Goal: Transaction & Acquisition: Download file/media

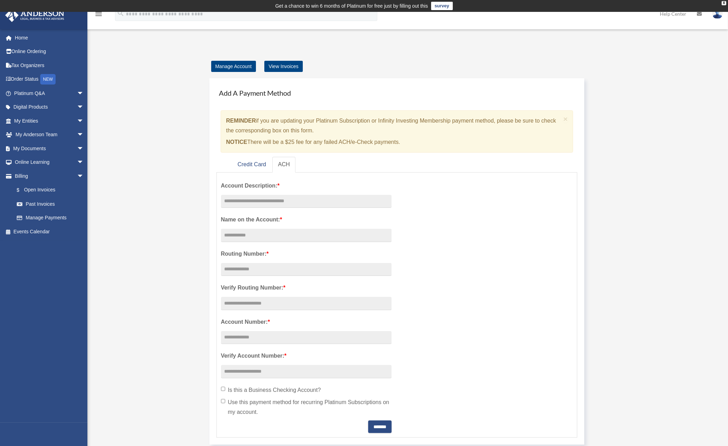
click at [155, 150] on div "Manage Account View Invoices Add A Payment Method × REMINDER if you are updatin…" at bounding box center [406, 329] width 533 height 535
click at [33, 145] on link "My Documents arrow_drop_down" at bounding box center [49, 149] width 89 height 14
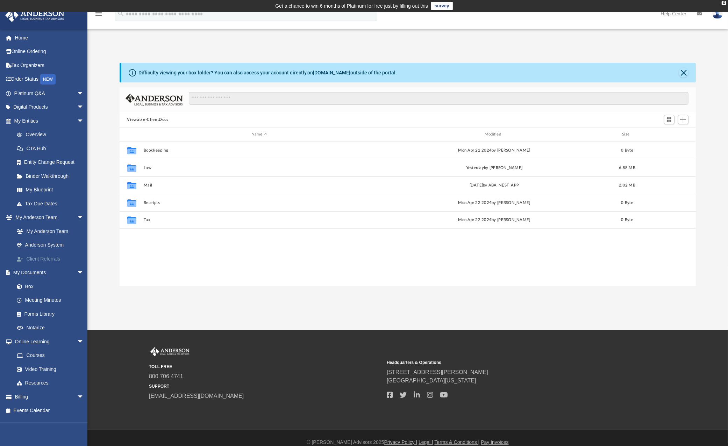
scroll to position [151, 569]
click at [34, 117] on link "My Entities arrow_drop_down" at bounding box center [49, 121] width 89 height 14
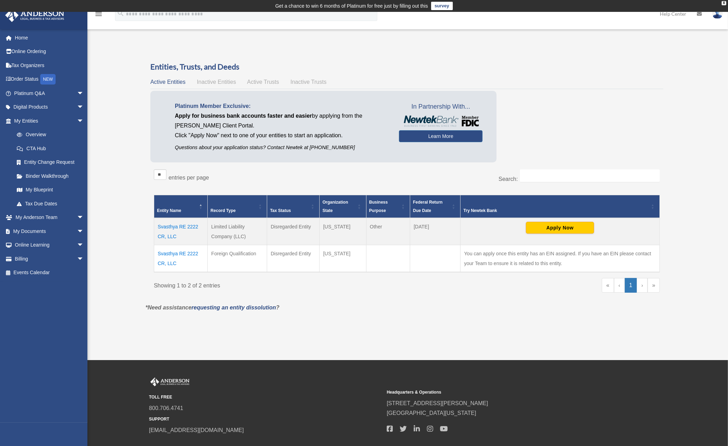
click at [329, 299] on div "** ** ** *** entries per page Search: Entity Name Record Type Tax Status Organi…" at bounding box center [406, 234] width 513 height 137
click at [178, 254] on td "Svasthya RE 2222 CR, LLC" at bounding box center [180, 258] width 53 height 27
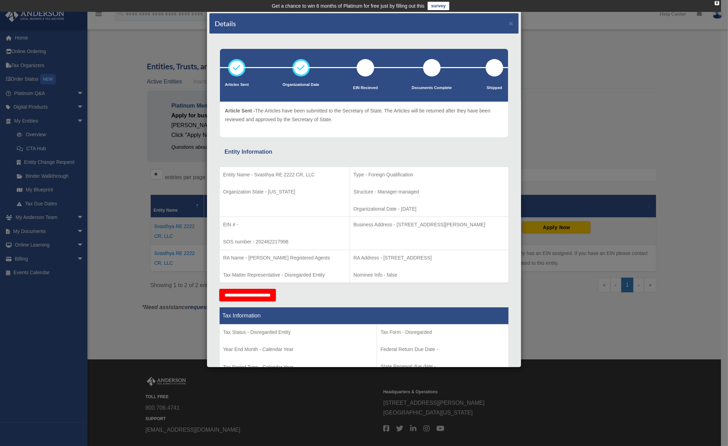
click at [123, 235] on div "Details × Articles Sent Organizational Date" at bounding box center [364, 223] width 728 height 446
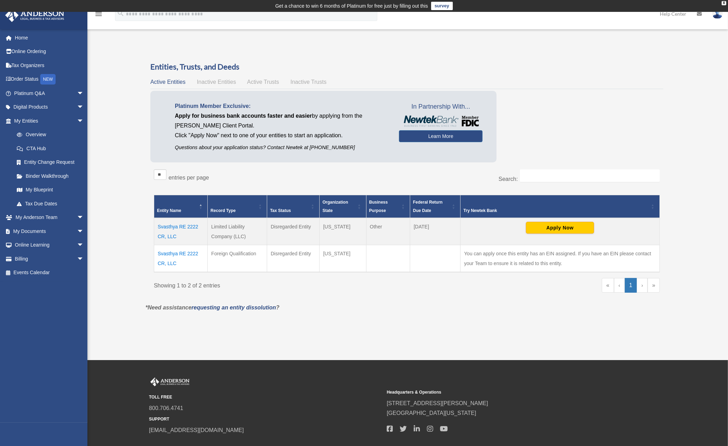
click at [213, 81] on span "Inactive Entities" at bounding box center [216, 82] width 39 height 6
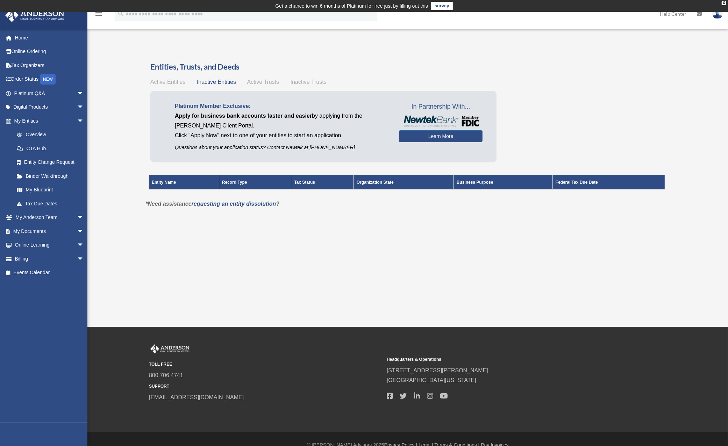
click at [255, 80] on span "Active Trusts" at bounding box center [263, 82] width 32 height 6
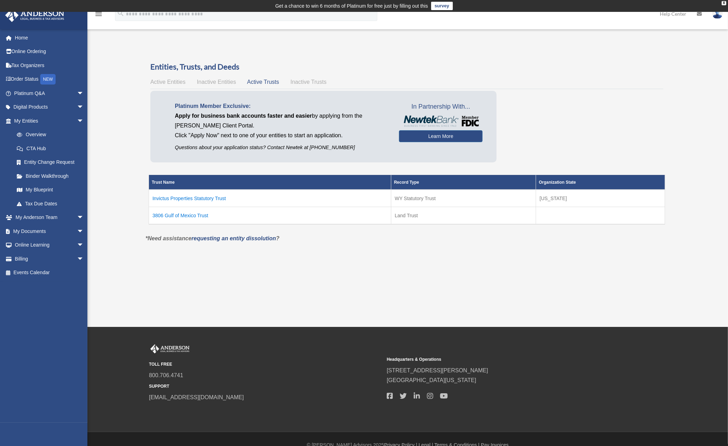
drag, startPoint x: 239, startPoint y: 198, endPoint x: 152, endPoint y: 197, distance: 87.4
click at [152, 197] on td "Invictus Properties Statutory Trust" at bounding box center [270, 198] width 242 height 17
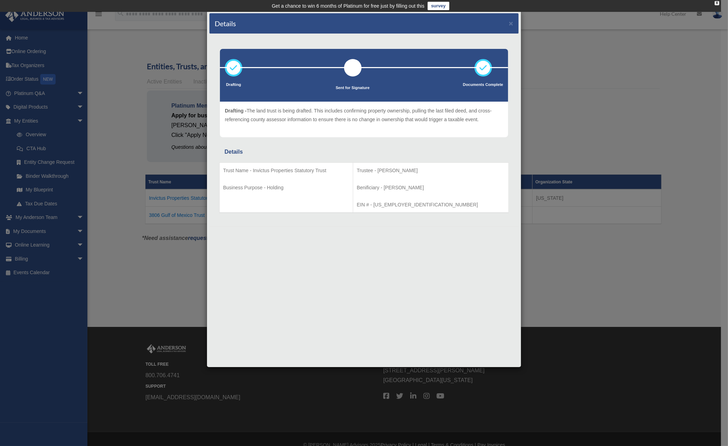
drag, startPoint x: 164, startPoint y: 196, endPoint x: 368, endPoint y: 231, distance: 207.0
click at [420, 262] on div "Details × Drafting" at bounding box center [364, 188] width 315 height 357
drag, startPoint x: 336, startPoint y: 174, endPoint x: 253, endPoint y: 171, distance: 82.9
click at [253, 171] on p "Trust Name - Invictus Properties Statutory Trust" at bounding box center [286, 170] width 126 height 9
copy p "Invictus Properties Statutory Trust"
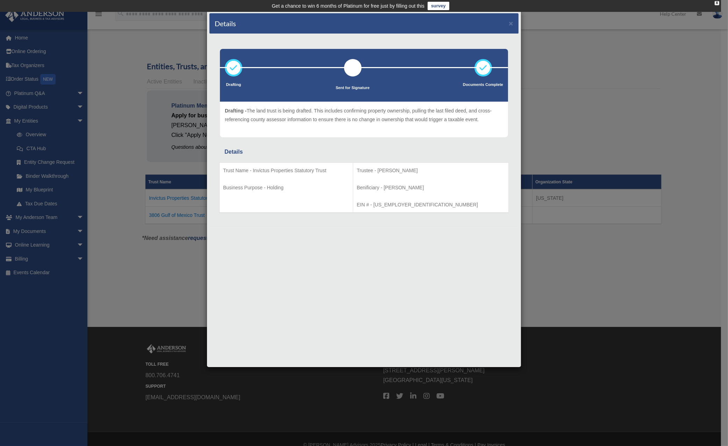
click at [352, 275] on div "Details × Drafting" at bounding box center [364, 188] width 315 height 357
drag, startPoint x: 287, startPoint y: 187, endPoint x: 268, endPoint y: 186, distance: 18.9
click at [268, 186] on p "Business Purpose - Holding" at bounding box center [286, 188] width 126 height 9
copy p "Holding"
click at [181, 206] on div "Details × Drafting Sent for Signature" at bounding box center [364, 223] width 728 height 446
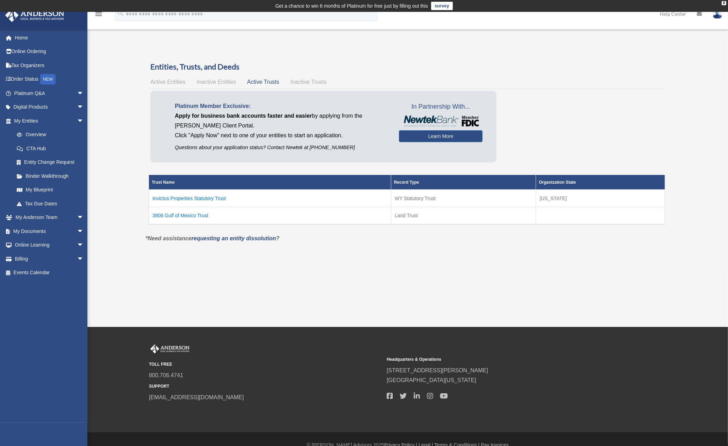
click at [162, 80] on span "Active Entities" at bounding box center [167, 82] width 35 height 6
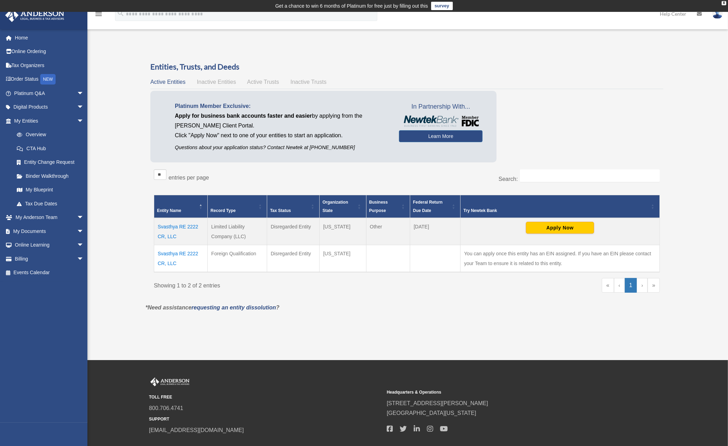
click at [389, 231] on td "Other" at bounding box center [388, 231] width 44 height 27
click at [218, 79] on span "Inactive Entities" at bounding box center [216, 82] width 39 height 6
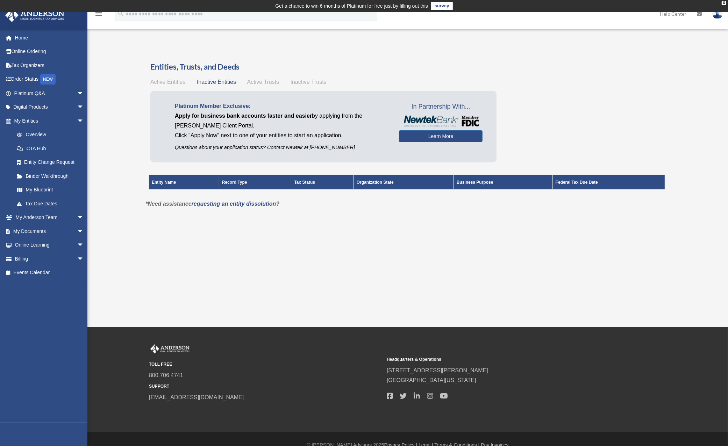
click at [267, 80] on span "Active Trusts" at bounding box center [263, 82] width 32 height 6
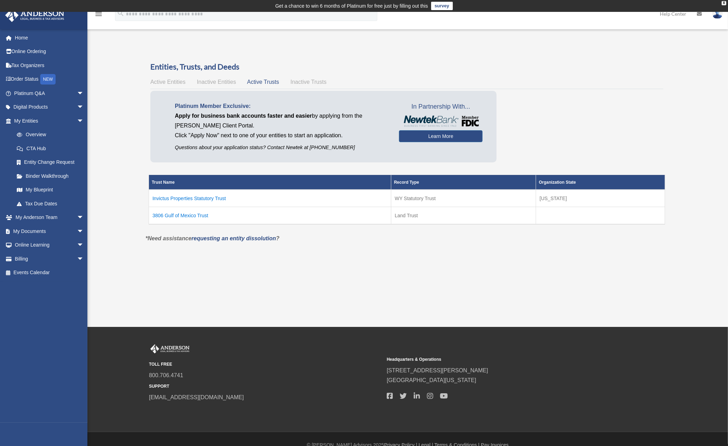
drag, startPoint x: 439, startPoint y: 197, endPoint x: 387, endPoint y: 197, distance: 52.4
click at [387, 197] on tr "Invictus Properties Statutory Trust WY Statutory Trust Wyoming" at bounding box center [407, 198] width 516 height 17
copy tr "WY Statutory Trust"
click at [202, 196] on td "Invictus Properties Statutory Trust" at bounding box center [270, 198] width 242 height 17
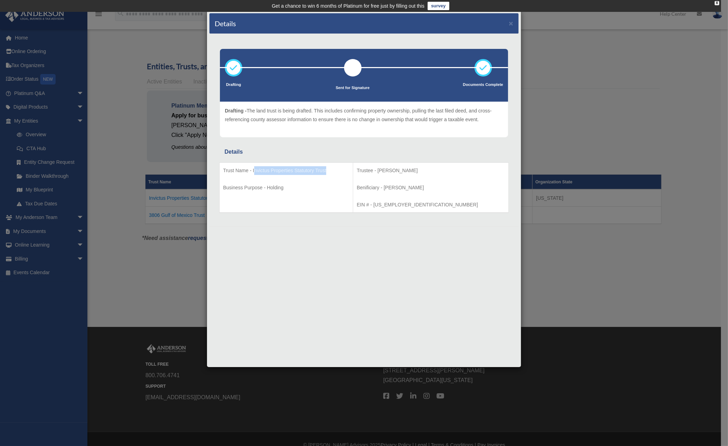
drag, startPoint x: 338, startPoint y: 171, endPoint x: 256, endPoint y: 170, distance: 82.8
click at [256, 170] on p "Trust Name - Invictus Properties Statutory Trust" at bounding box center [286, 170] width 126 height 9
drag, startPoint x: 451, startPoint y: 203, endPoint x: 405, endPoint y: 202, distance: 46.1
click at [405, 202] on td "Trustee - Rohit Patel Benificiary - Puja Thakkar EIN # - 99-6673474" at bounding box center [431, 188] width 156 height 50
drag, startPoint x: 420, startPoint y: 202, endPoint x: 401, endPoint y: 195, distance: 20.0
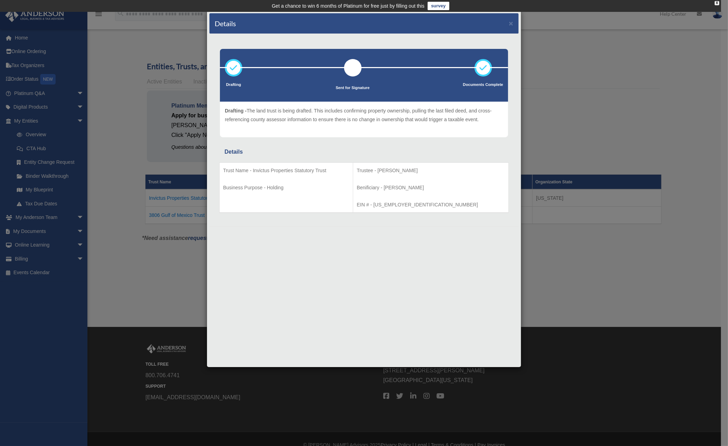
click at [353, 195] on td "Trust Name - Invictus Properties Statutory Trust Business Purpose - Holding" at bounding box center [287, 188] width 134 height 50
drag, startPoint x: 456, startPoint y: 203, endPoint x: 424, endPoint y: 202, distance: 32.2
click at [424, 202] on p "EIN # - 99-6673474" at bounding box center [431, 205] width 148 height 9
copy p "99-6673474"
drag, startPoint x: 456, startPoint y: 168, endPoint x: 404, endPoint y: 168, distance: 51.7
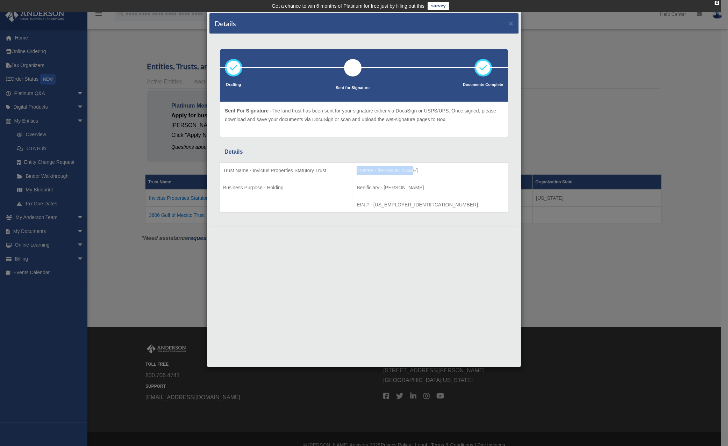
click at [404, 168] on td "Trustee - Rohit Patel Benificiary - Puja Thakkar EIN # - 99-6673474" at bounding box center [431, 188] width 156 height 50
copy p "Trustee - Rohit Patel"
click at [176, 240] on div "Details × Drafting Sent for Signature" at bounding box center [364, 223] width 728 height 446
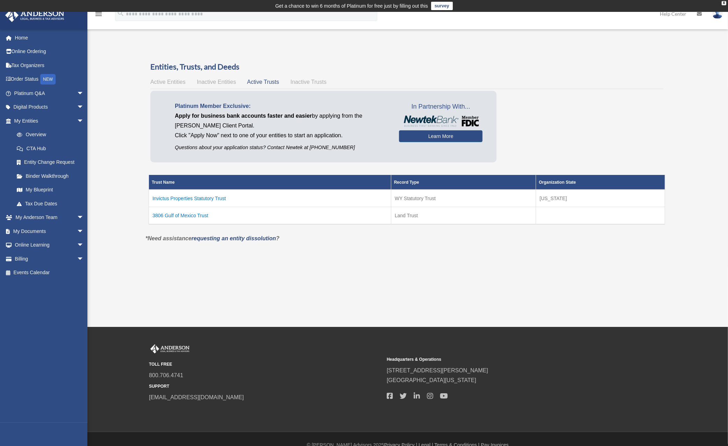
click at [213, 197] on td "Invictus Properties Statutory Trust" at bounding box center [270, 198] width 242 height 17
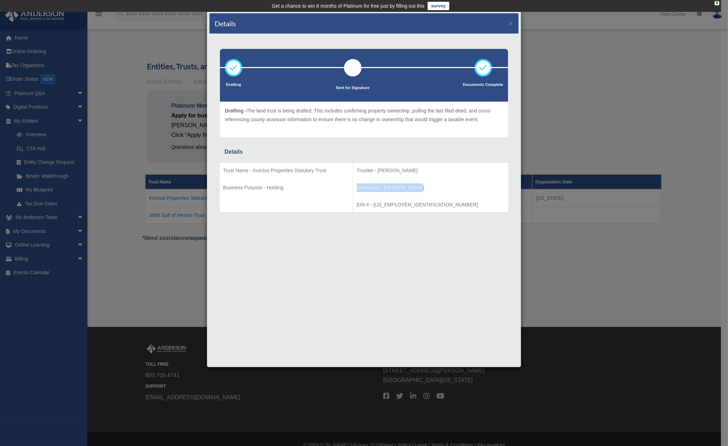
drag, startPoint x: 470, startPoint y: 187, endPoint x: 407, endPoint y: 187, distance: 62.9
click at [407, 187] on p "Benificiary - Puja Thakkar" at bounding box center [431, 188] width 148 height 9
copy p "Benificiary - Puja Thakkar"
click at [157, 197] on div "Details × Drafting Sent for Signature" at bounding box center [364, 223] width 728 height 446
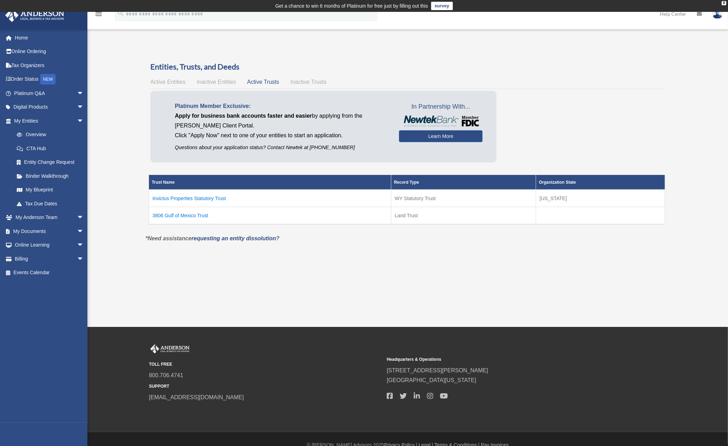
drag, startPoint x: 439, startPoint y: 200, endPoint x: 395, endPoint y: 199, distance: 44.4
click at [395, 199] on td "WY Statutory Trust" at bounding box center [463, 198] width 145 height 17
copy td "WY Statutory Trust"
click at [282, 202] on td "Invictus Properties Statutory Trust" at bounding box center [270, 198] width 242 height 17
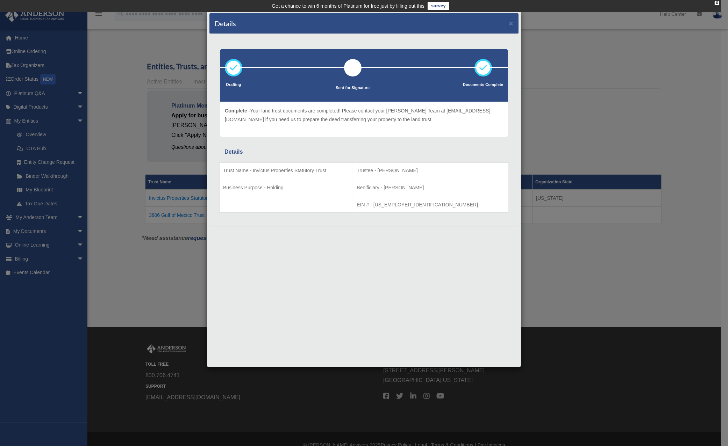
click at [575, 282] on div "Details × Drafting Sent for Signature" at bounding box center [364, 223] width 728 height 446
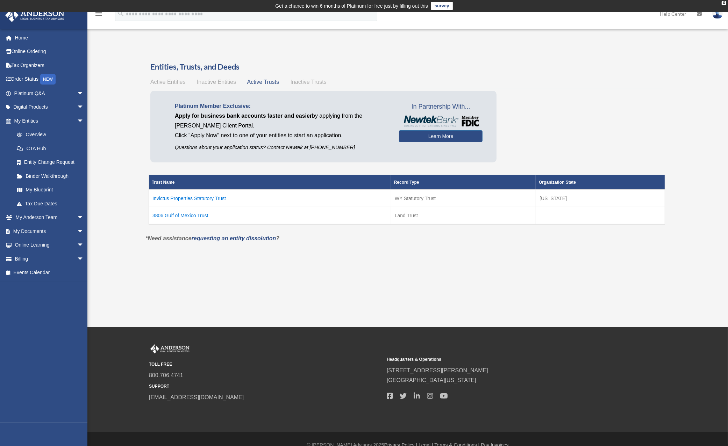
drag, startPoint x: 189, startPoint y: 213, endPoint x: 149, endPoint y: 213, distance: 39.9
click at [149, 213] on td "3806 Gulf of Mexico Trust" at bounding box center [270, 215] width 242 height 17
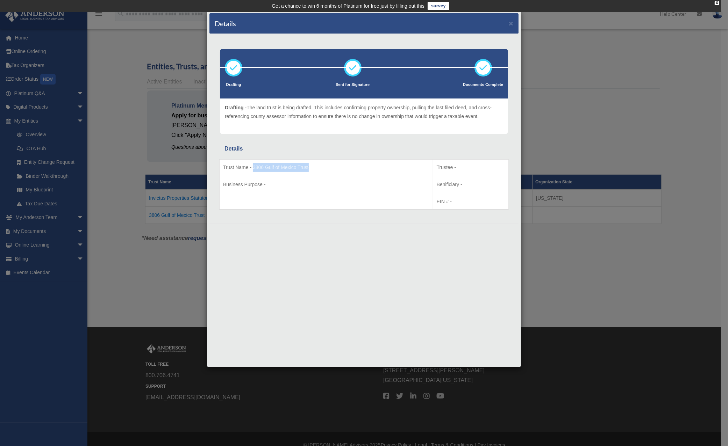
drag, startPoint x: 149, startPoint y: 213, endPoint x: 254, endPoint y: 167, distance: 114.7
click at [254, 167] on p "Trust Name - 3806 Gulf of Mexico Trust" at bounding box center [326, 167] width 206 height 9
copy p "3806 Gulf of Mexico Trust"
click at [190, 222] on div "Details × Drafting Sent for Signature" at bounding box center [364, 223] width 728 height 447
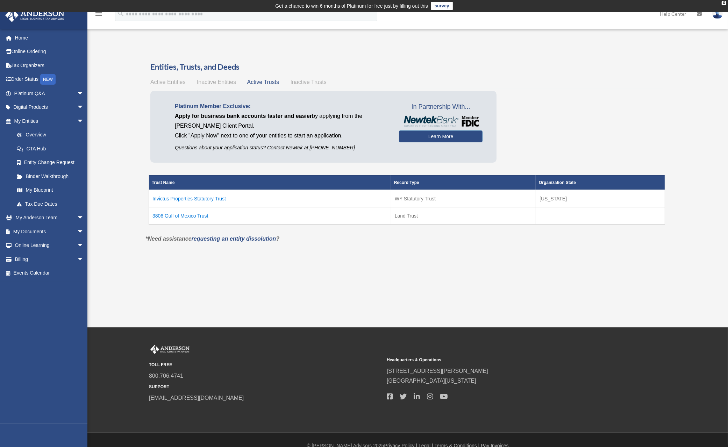
drag, startPoint x: 407, startPoint y: 216, endPoint x: 391, endPoint y: 216, distance: 15.7
click at [389, 216] on tr "3806 Gulf of Mexico Trust Land Trust" at bounding box center [407, 215] width 516 height 17
copy tr "Land Trust"
click at [338, 296] on div "Overview patelrohit@gmail.com Sign Out patelrohit@gmail.com Home Online Orderin…" at bounding box center [364, 169] width 728 height 315
click at [43, 134] on link "Overview" at bounding box center [52, 135] width 85 height 14
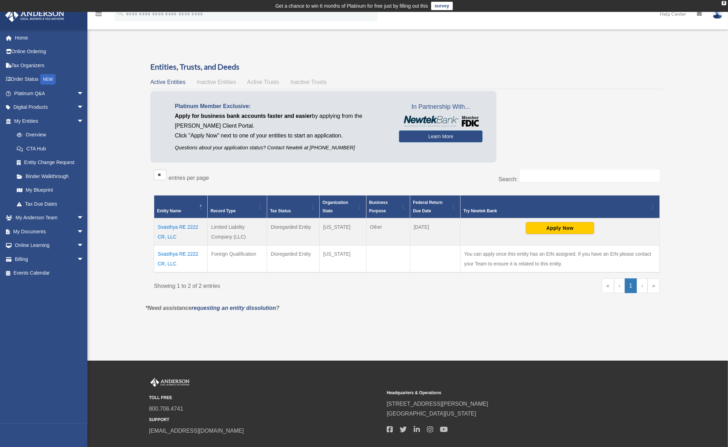
click at [274, 80] on span "Active Trusts" at bounding box center [263, 82] width 32 height 6
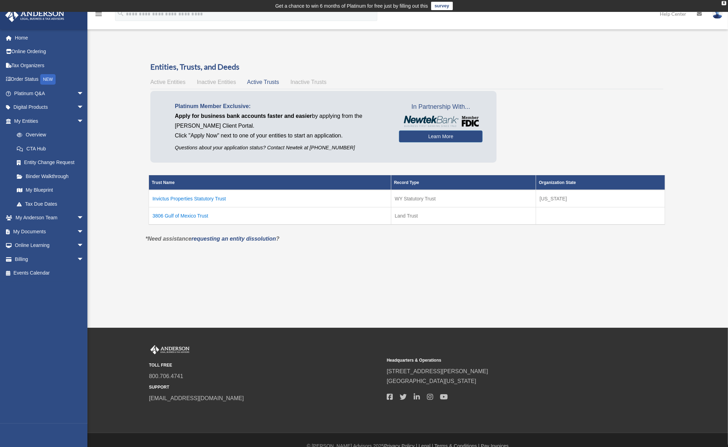
click at [216, 195] on td "Invictus Properties Statutory Trust" at bounding box center [270, 198] width 242 height 17
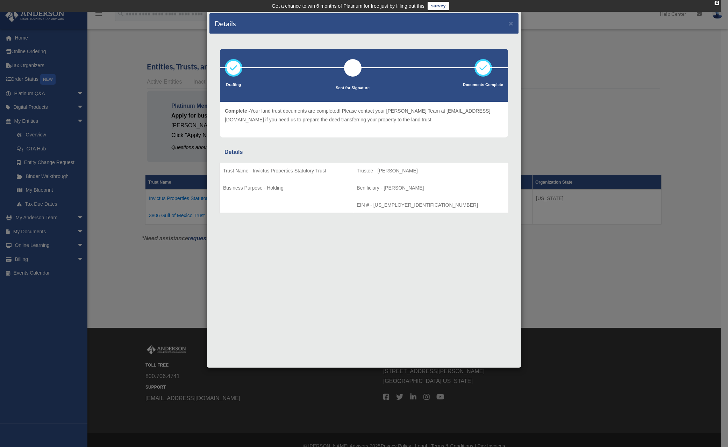
click at [185, 251] on div "Details × Drafting Sent for Signature" at bounding box center [364, 223] width 728 height 447
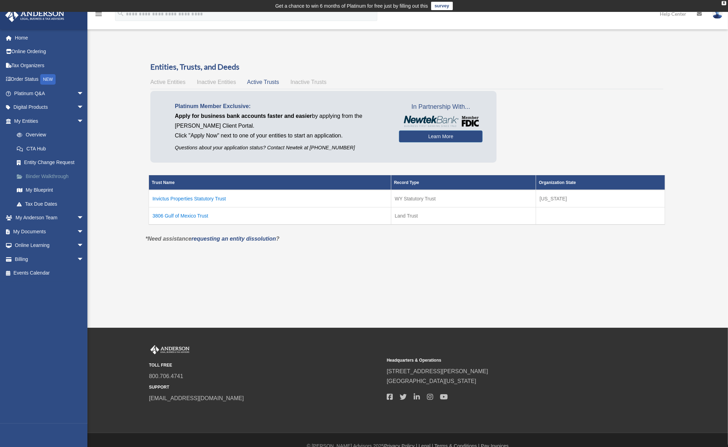
click at [47, 177] on link "Binder Walkthrough" at bounding box center [52, 176] width 85 height 14
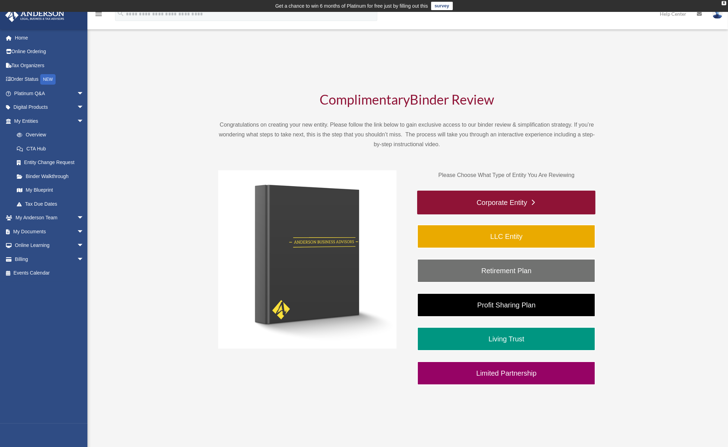
click at [526, 197] on link "Corporate Entity" at bounding box center [506, 202] width 178 height 24
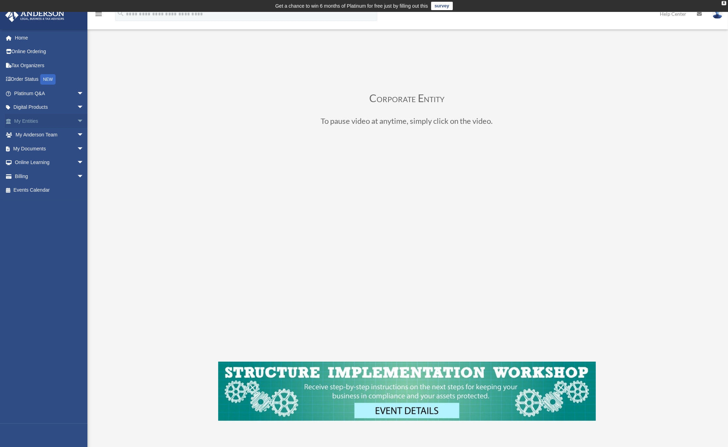
click at [23, 118] on link "My Entities arrow_drop_down" at bounding box center [49, 121] width 89 height 14
click at [77, 118] on span "arrow_drop_down" at bounding box center [84, 121] width 14 height 14
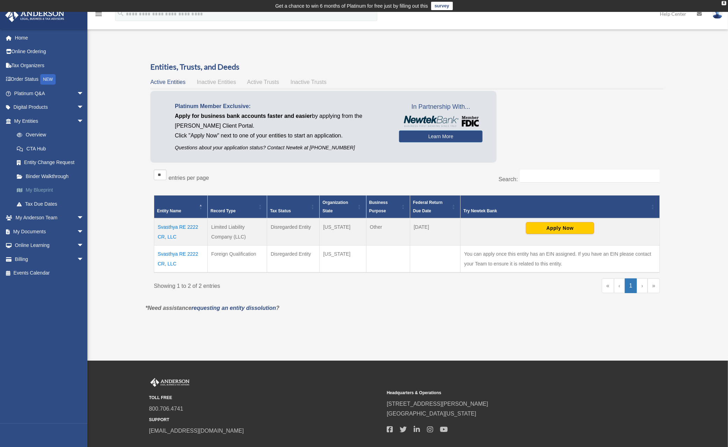
click at [39, 188] on link "My Blueprint" at bounding box center [52, 190] width 85 height 14
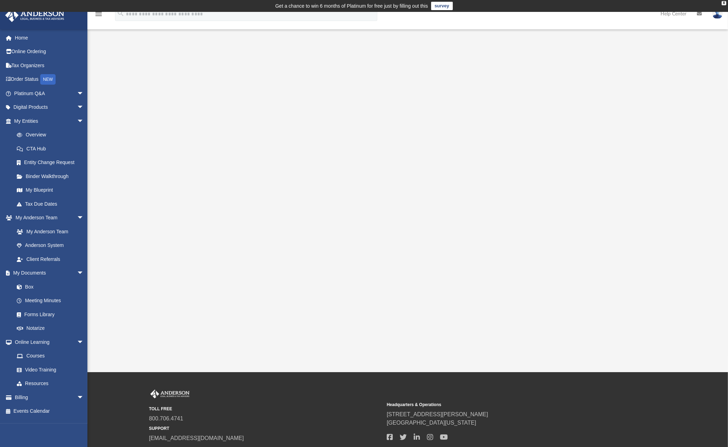
click at [270, 358] on div "App [EMAIL_ADDRESS][DOMAIN_NAME] Sign Out [EMAIL_ADDRESS][DOMAIN_NAME] Home Onl…" at bounding box center [364, 192] width 728 height 360
click at [271, 358] on div "App [EMAIL_ADDRESS][DOMAIN_NAME] Sign Out [EMAIL_ADDRESS][DOMAIN_NAME] Home Onl…" at bounding box center [364, 192] width 728 height 360
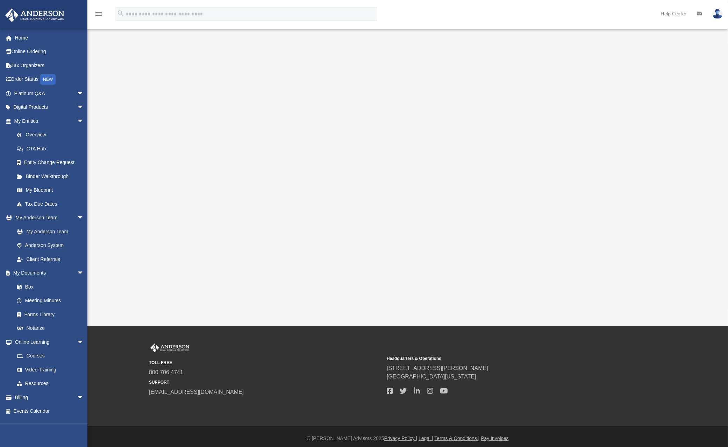
scroll to position [50, 0]
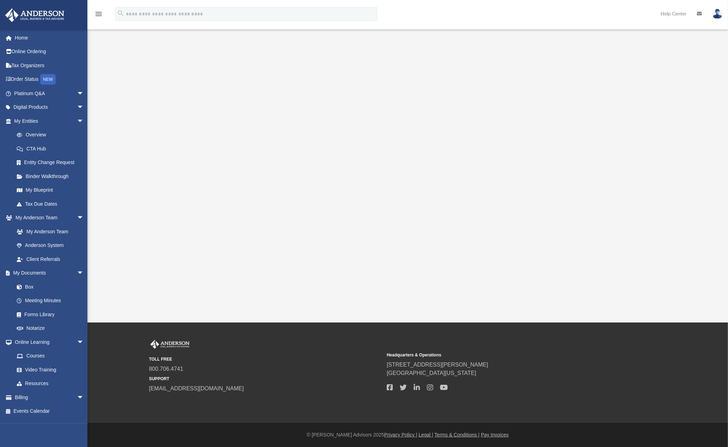
click at [640, 190] on div at bounding box center [408, 153] width 576 height 280
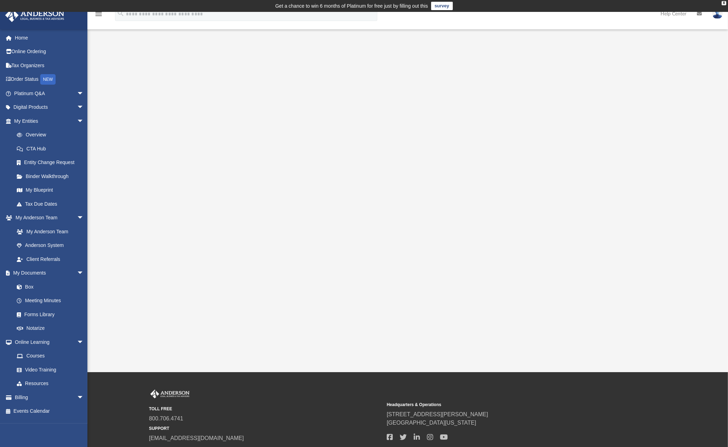
click at [631, 96] on div at bounding box center [408, 203] width 576 height 280
click at [642, 64] on div at bounding box center [408, 203] width 576 height 280
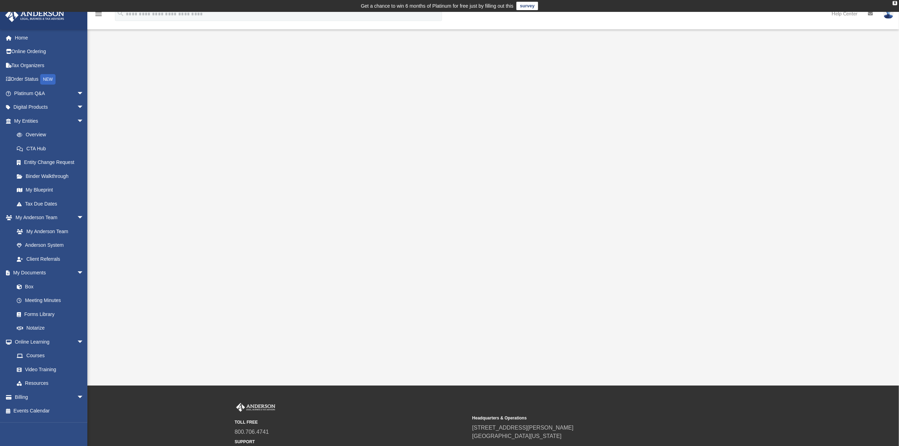
click at [734, 278] on div at bounding box center [493, 210] width 731 height 280
click at [592, 352] on div "App [EMAIL_ADDRESS][DOMAIN_NAME] Sign Out [EMAIL_ADDRESS][DOMAIN_NAME] Home Onl…" at bounding box center [449, 199] width 899 height 374
click at [734, 358] on div "App [EMAIL_ADDRESS][DOMAIN_NAME] Sign Out [EMAIL_ADDRESS][DOMAIN_NAME] Home Onl…" at bounding box center [449, 199] width 899 height 374
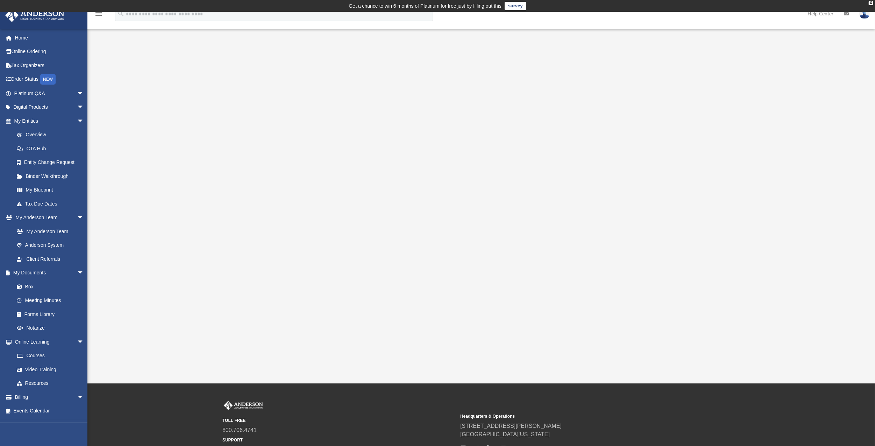
click at [98, 122] on div at bounding box center [480, 209] width 787 height 280
click at [27, 272] on link "My Documents arrow_drop_down" at bounding box center [49, 273] width 89 height 14
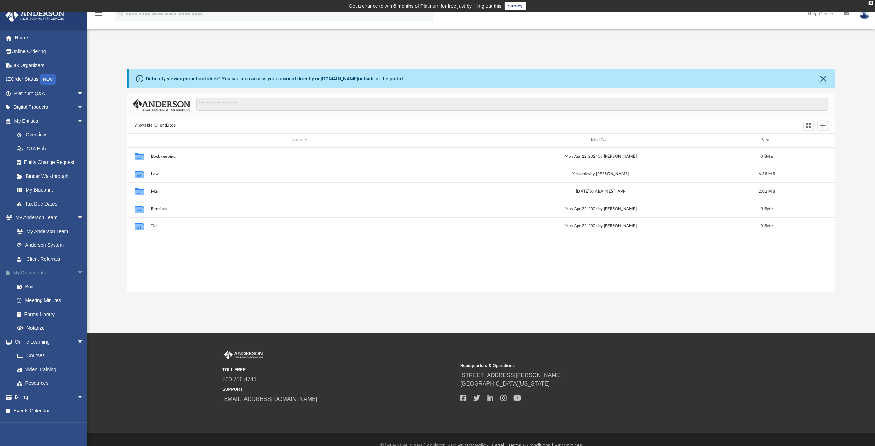
scroll to position [151, 702]
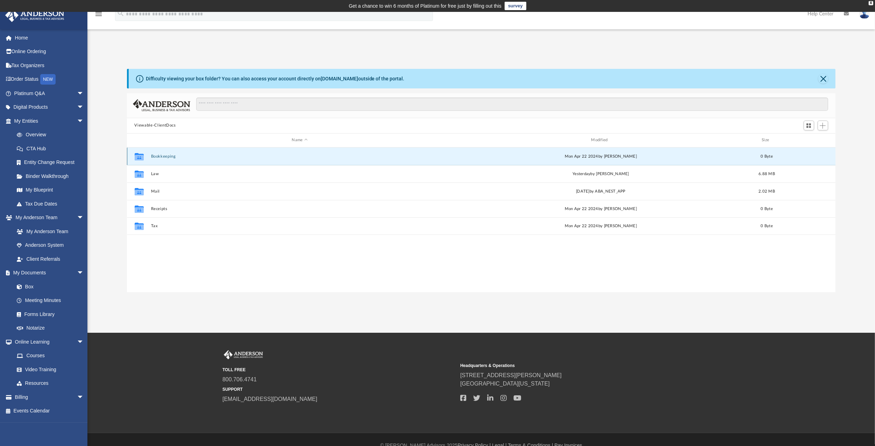
click at [157, 156] on button "Bookkeeping" at bounding box center [300, 156] width 298 height 5
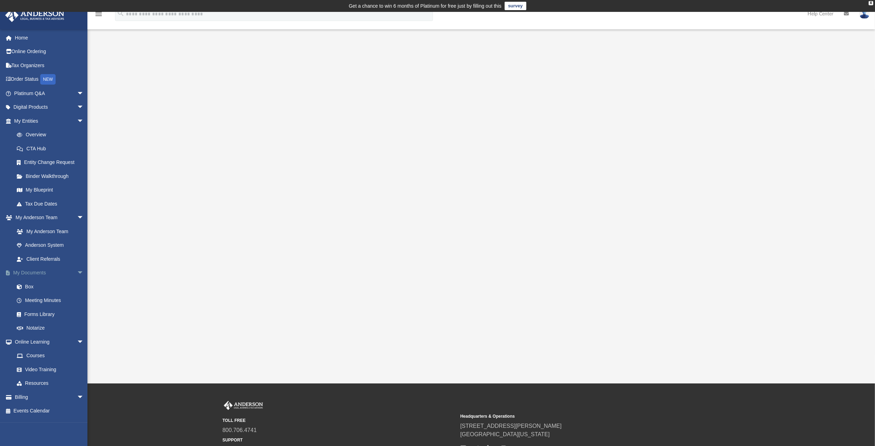
click at [31, 268] on link "My Documents arrow_drop_down" at bounding box center [49, 273] width 89 height 14
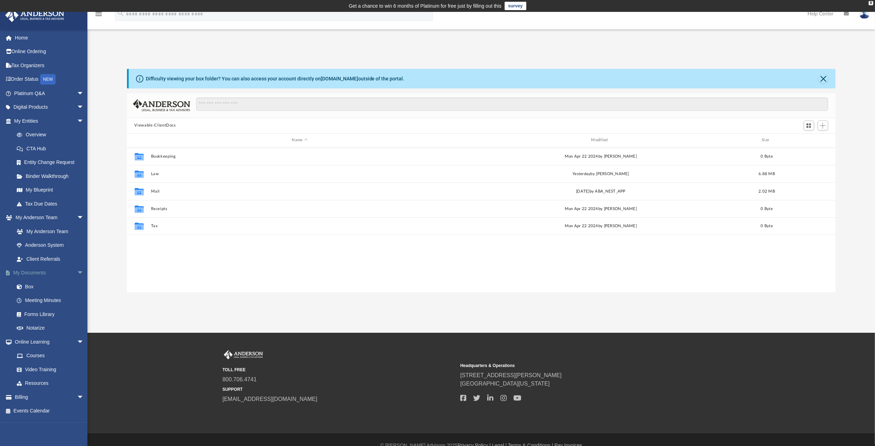
scroll to position [151, 702]
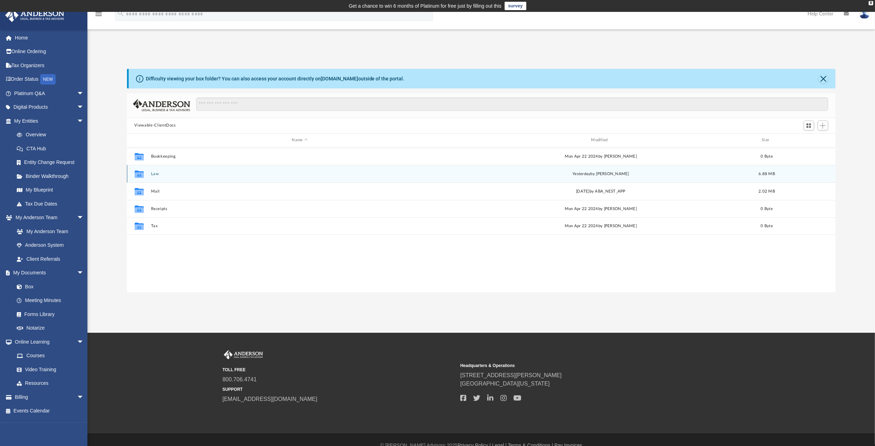
click at [157, 172] on button "Law" at bounding box center [300, 174] width 298 height 5
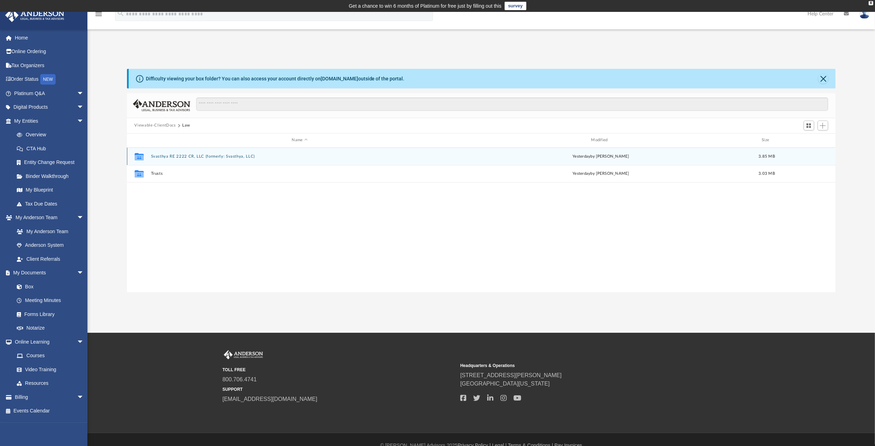
click at [178, 157] on button "Svasthya RE 2222 CR, LLC (formerly: Svasthya, LLC)" at bounding box center [300, 156] width 298 height 5
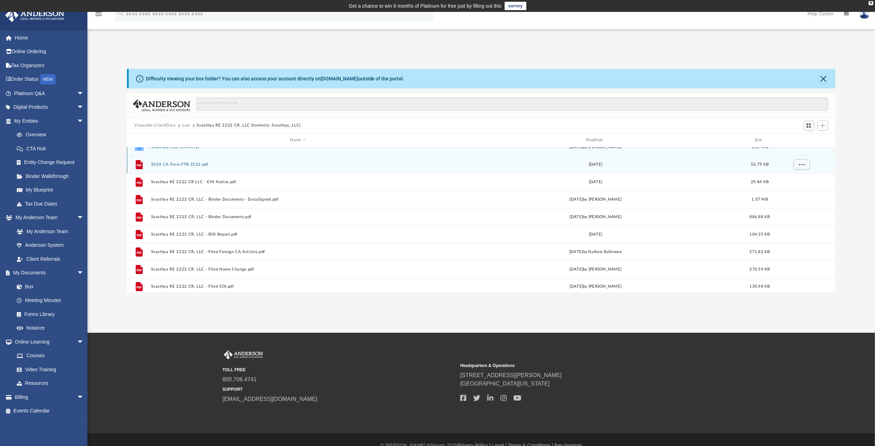
scroll to position [12, 0]
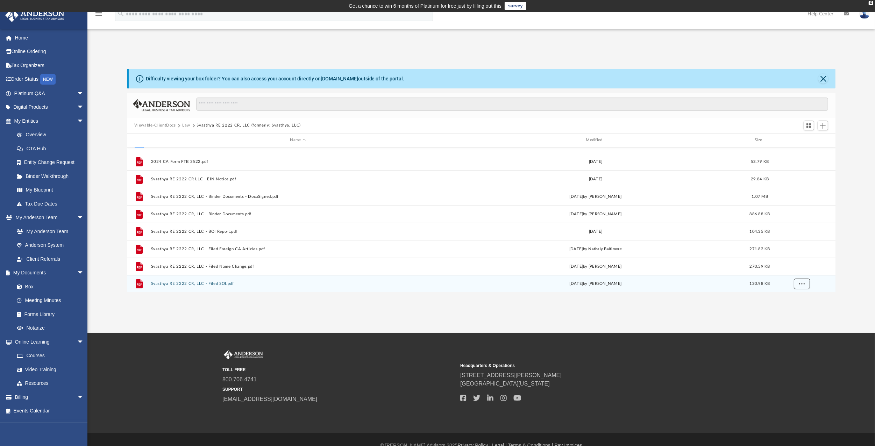
click at [734, 282] on span "More options" at bounding box center [801, 284] width 6 height 4
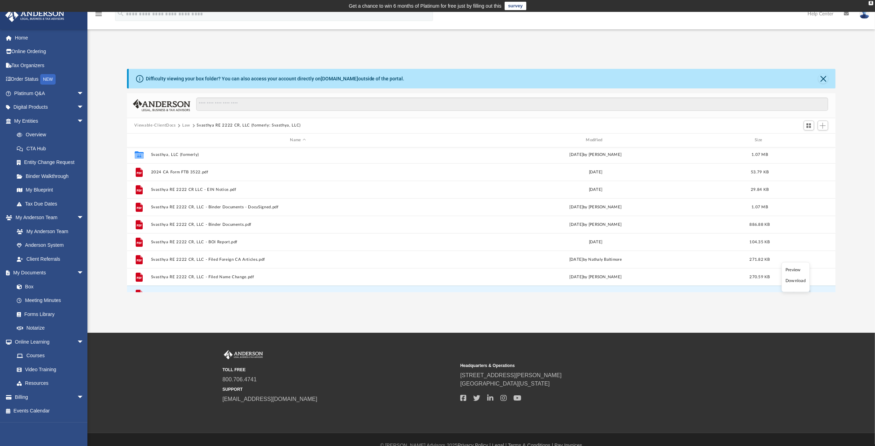
scroll to position [0, 0]
click at [734, 124] on span "Switch to Grid View" at bounding box center [808, 126] width 6 height 6
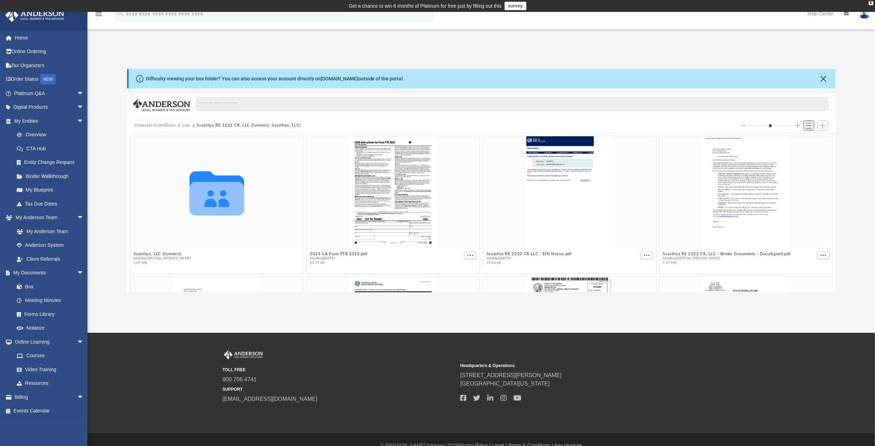
click at [734, 127] on button "Switch to List View" at bounding box center [808, 126] width 10 height 10
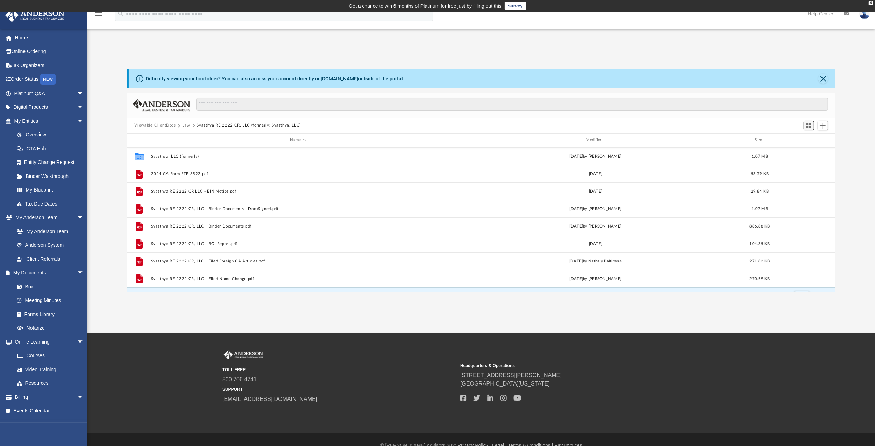
scroll to position [151, 702]
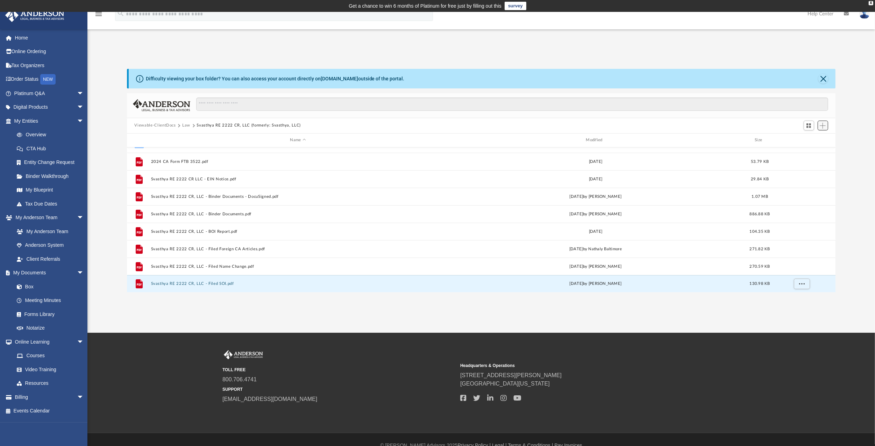
click at [734, 125] on span "Add" at bounding box center [822, 126] width 6 height 6
click at [734, 105] on input "Search files and folders" at bounding box center [511, 104] width 631 height 13
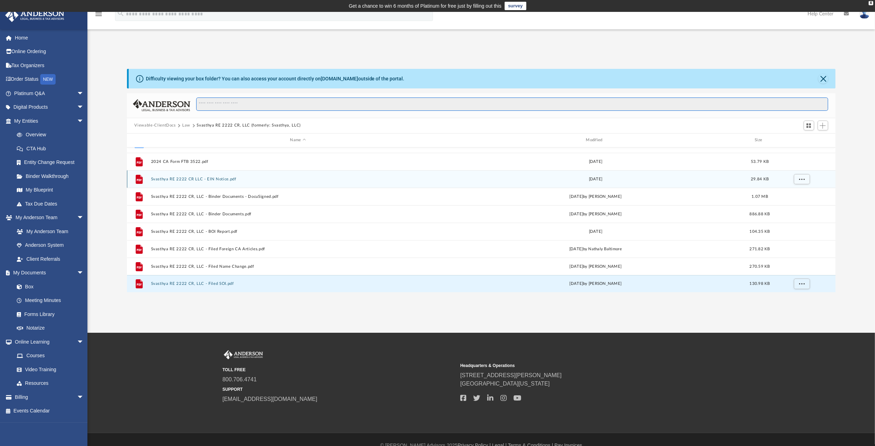
scroll to position [0, 0]
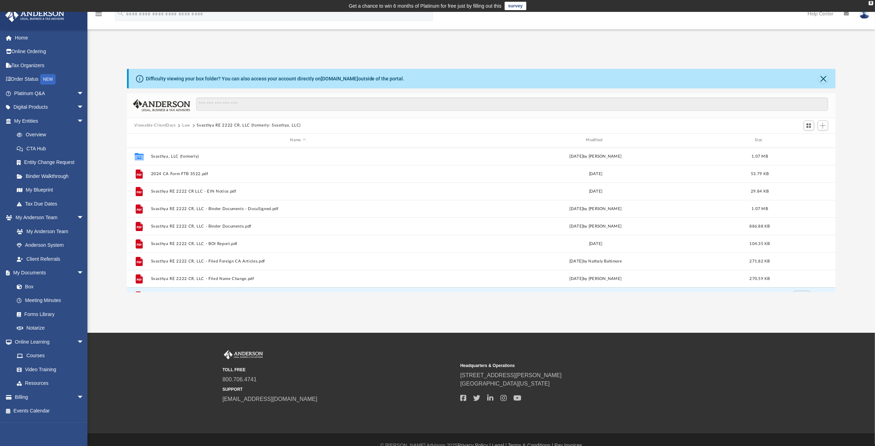
click at [279, 121] on div "Viewable-ClientDocs Law Svasthya RE 2222 CR, LLC (formerly: Svasthya, LLC)" at bounding box center [481, 125] width 708 height 15
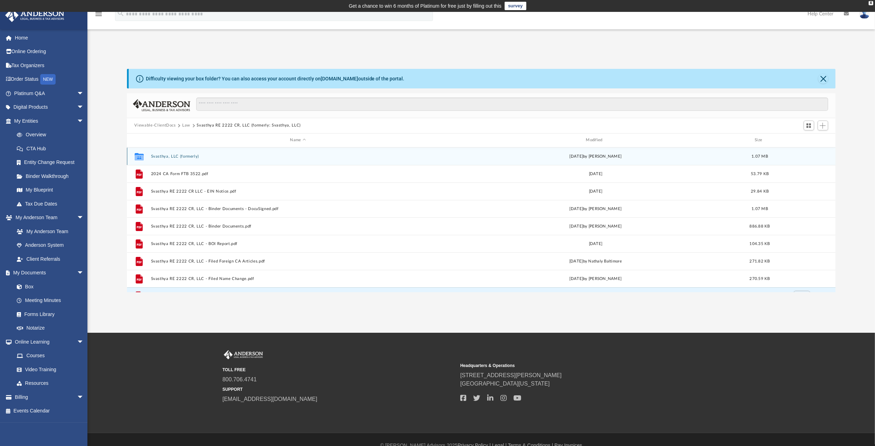
click at [154, 153] on div "Collaborated Folder Svasthya, LLC (formerly) [DATE] by [PERSON_NAME] 1.07 MB" at bounding box center [481, 156] width 708 height 17
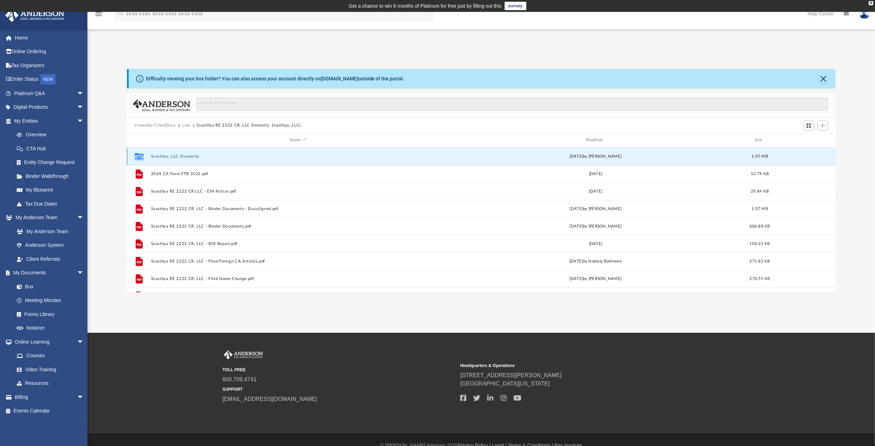
click at [152, 156] on button "Svasthya, LLC (formerly)" at bounding box center [298, 156] width 294 height 5
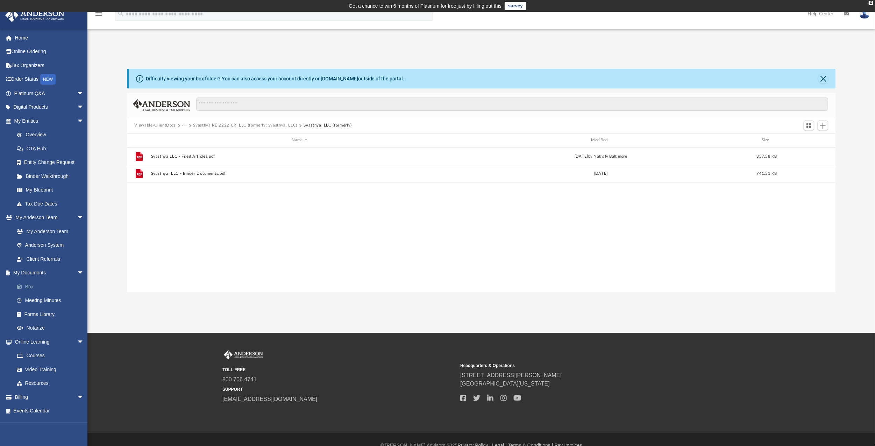
click at [27, 285] on link "Box" at bounding box center [52, 287] width 85 height 14
click at [34, 271] on link "My Documents arrow_drop_down" at bounding box center [49, 273] width 89 height 14
click at [159, 126] on button "Viewable-ClientDocs" at bounding box center [154, 125] width 41 height 6
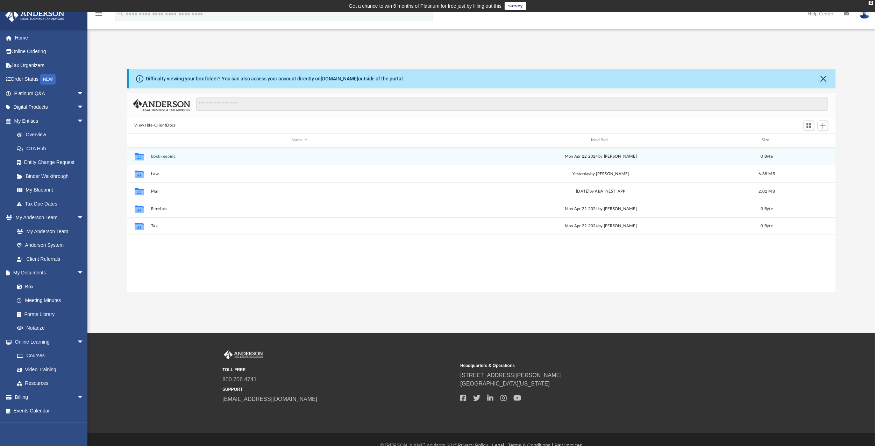
click at [734, 156] on div "Collaborated Folder Bookkeeping [DATE] by [PERSON_NAME] 0 Byte" at bounding box center [481, 156] width 708 height 17
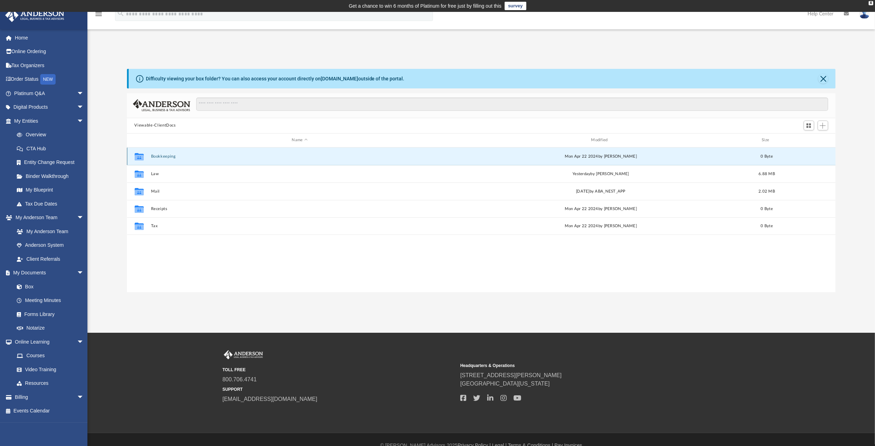
click at [734, 156] on div "Collaborated Folder Bookkeeping [DATE] by [PERSON_NAME] 0 Byte" at bounding box center [481, 156] width 708 height 17
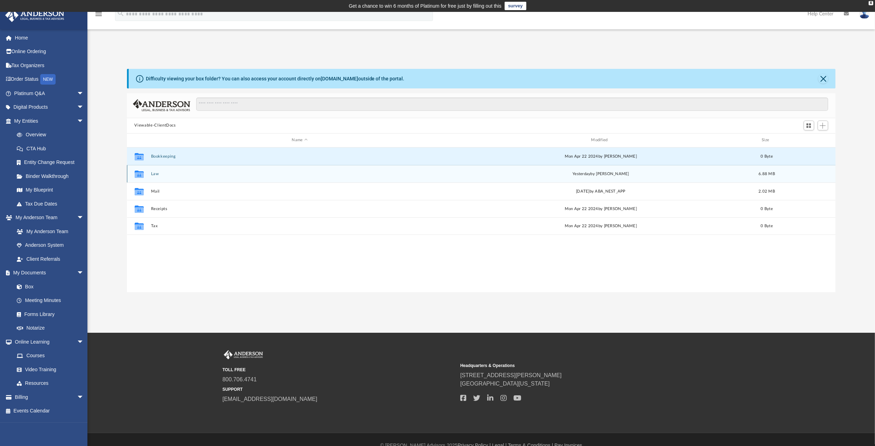
click at [156, 173] on button "Law" at bounding box center [300, 174] width 298 height 5
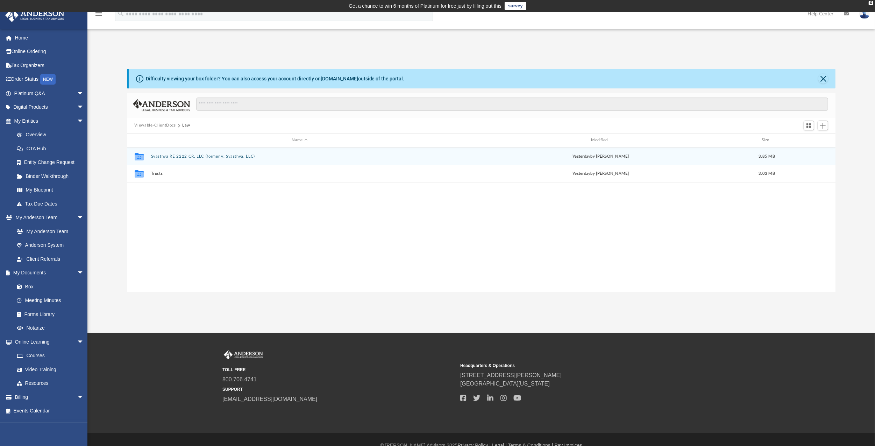
click at [734, 152] on div "Collaborated Folder Svasthya RE 2222 CR, LLC (formerly: Svasthya, LLC) [DATE] b…" at bounding box center [481, 156] width 708 height 17
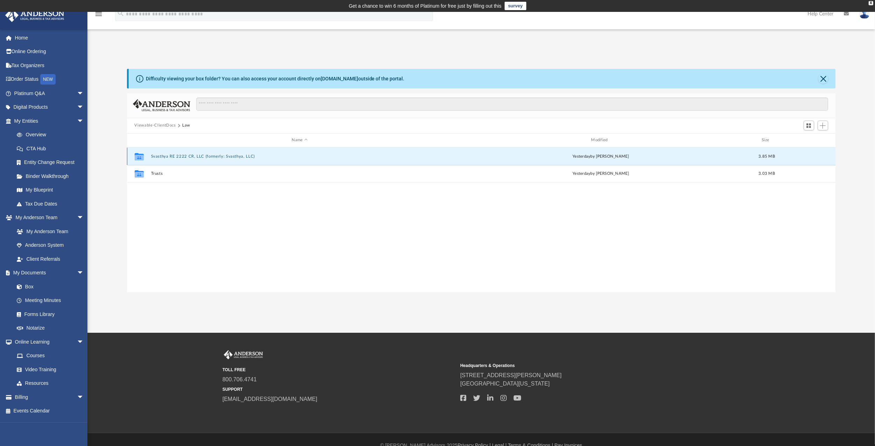
drag, startPoint x: 264, startPoint y: 154, endPoint x: 181, endPoint y: 153, distance: 82.5
click at [181, 154] on button "Svasthya RE 2222 CR, LLC (formerly: Svasthya, LLC)" at bounding box center [300, 156] width 298 height 5
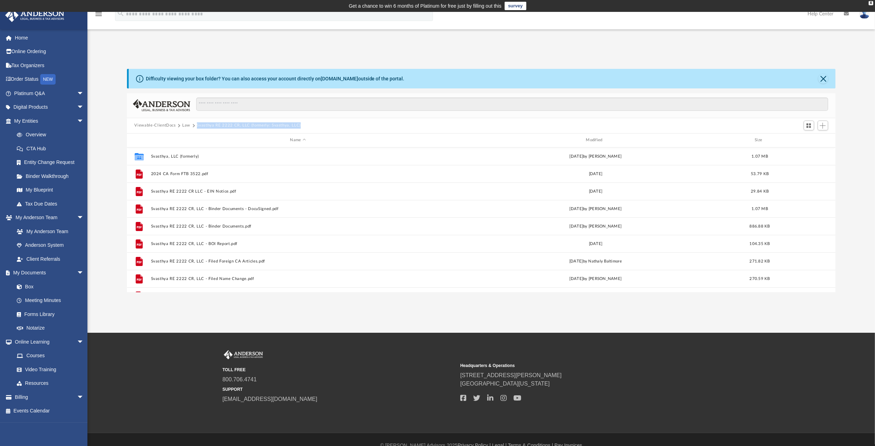
drag, startPoint x: 305, startPoint y: 124, endPoint x: 196, endPoint y: 124, distance: 109.8
click at [196, 124] on div "Viewable-ClientDocs Law Svasthya RE 2222 CR, LLC (formerly: Svasthya, LLC)" at bounding box center [481, 125] width 708 height 15
click at [221, 125] on button "Svasthya RE 2222 CR, LLC (formerly: Svasthya, LLC)" at bounding box center [249, 125] width 104 height 6
click at [324, 124] on div "Viewable-ClientDocs Law Svasthya RE 2222 CR, LLC (formerly: Svasthya, LLC)" at bounding box center [481, 125] width 708 height 15
click at [192, 127] on span at bounding box center [192, 125] width 3 height 3
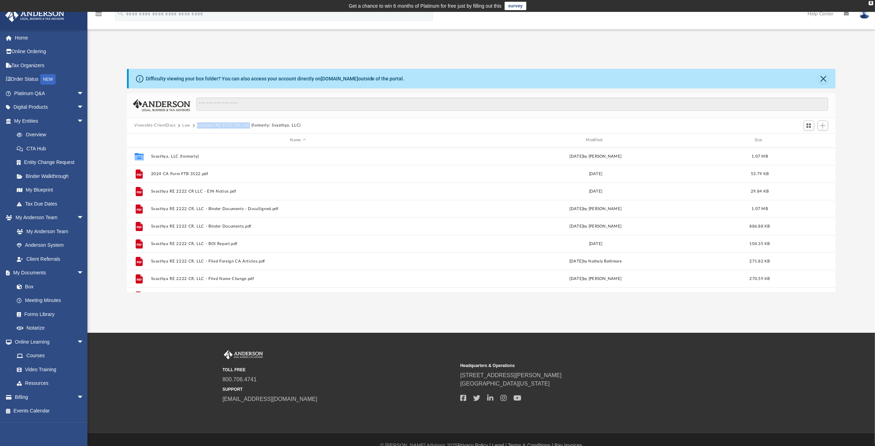
drag, startPoint x: 194, startPoint y: 125, endPoint x: 247, endPoint y: 125, distance: 52.8
click at [247, 125] on div "Viewable-ClientDocs Law Svasthya RE 2222 CR, LLC (formerly: Svasthya, LLC)" at bounding box center [220, 125] width 172 height 6
copy div "Svasthya RE 2222 CR, LLC"
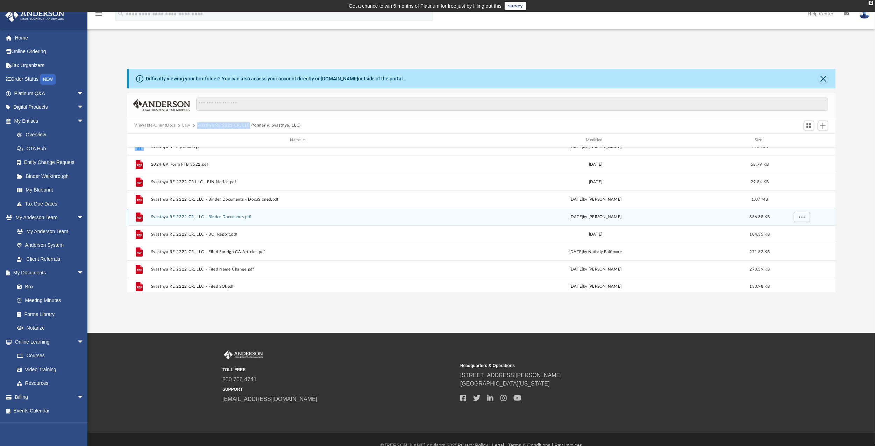
scroll to position [12, 0]
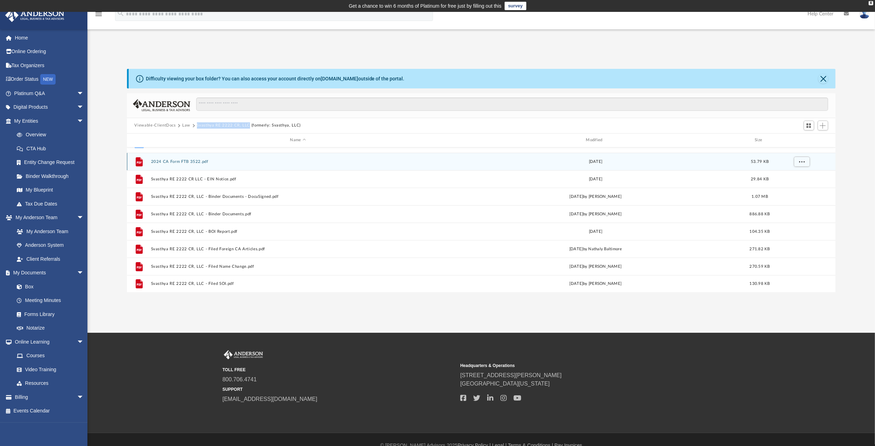
click at [171, 160] on button "2024 CA Form FTB 3522.pdf" at bounding box center [298, 161] width 294 height 5
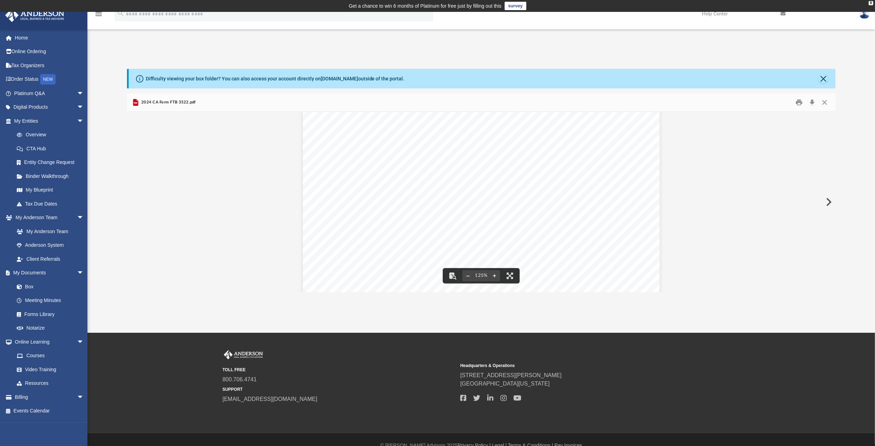
scroll to position [0, 0]
click at [734, 101] on button "Close" at bounding box center [824, 102] width 13 height 11
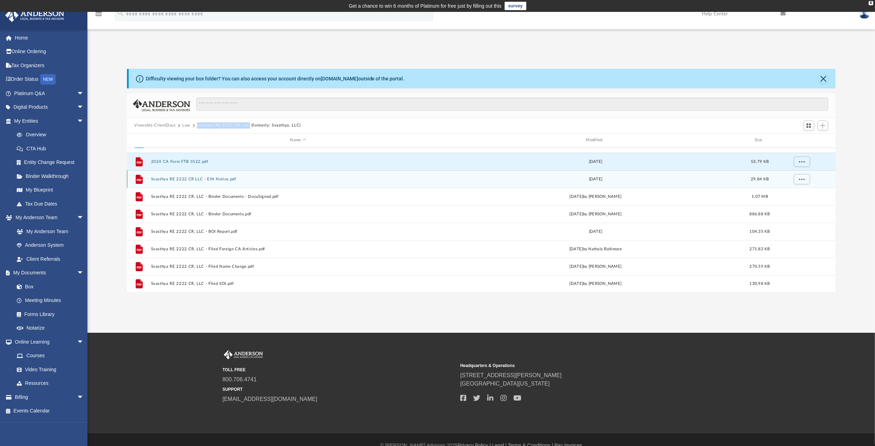
click at [186, 179] on button "Svasthya RE 2222 CR LLC - EIN Notice.pdf" at bounding box center [298, 179] width 294 height 5
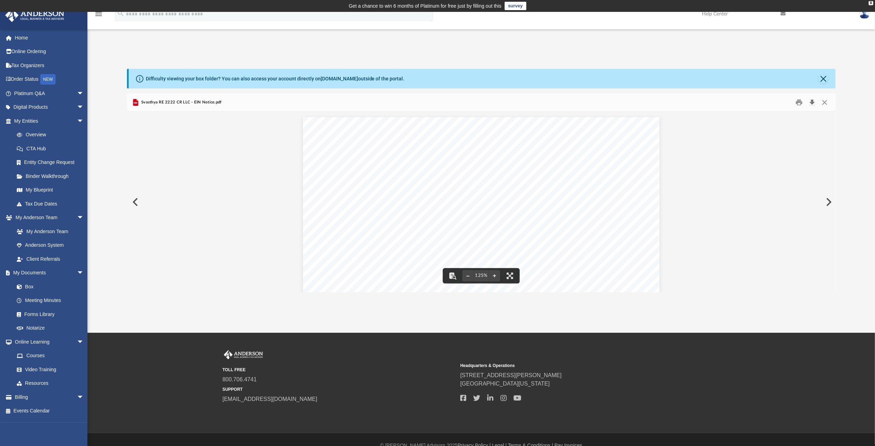
click at [734, 102] on button "Download" at bounding box center [812, 102] width 13 height 11
click at [170, 103] on span "Svasthya RE 2222 CR LLC - EIN Notice.pdf" at bounding box center [181, 102] width 82 height 6
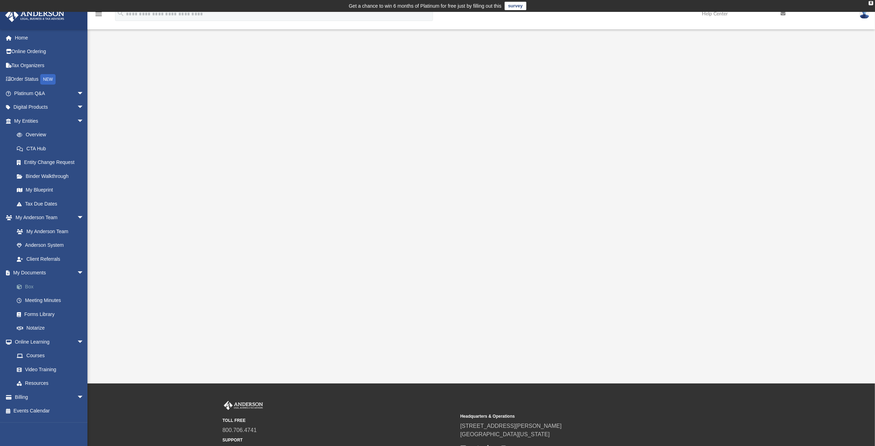
click at [22, 287] on span at bounding box center [23, 287] width 5 height 5
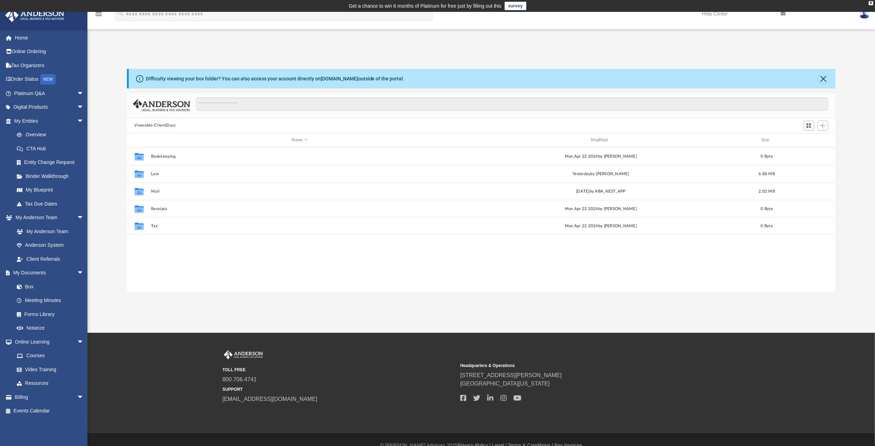
scroll to position [151, 702]
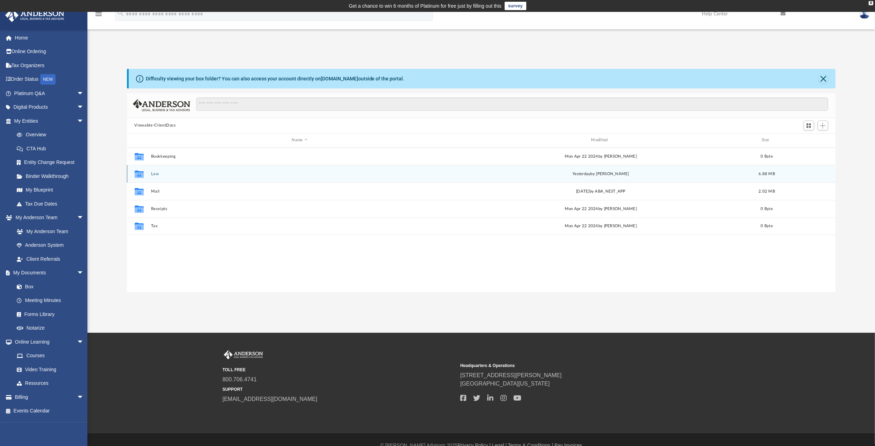
click at [154, 174] on button "Law" at bounding box center [300, 174] width 298 height 5
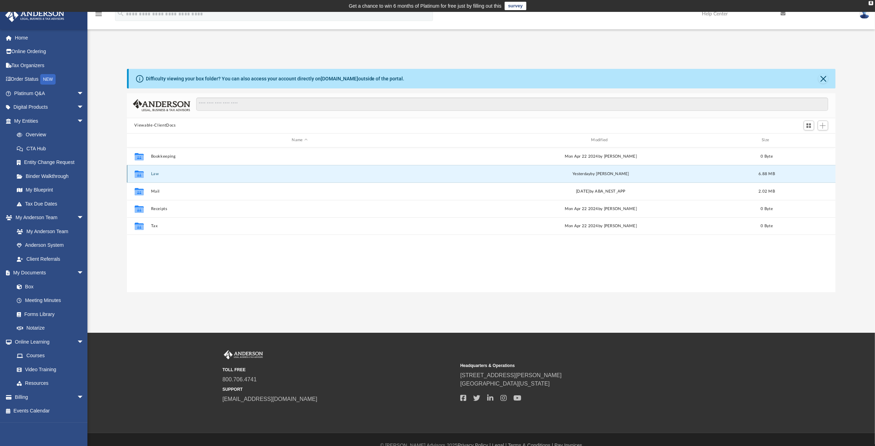
click at [154, 174] on button "Law" at bounding box center [300, 174] width 298 height 5
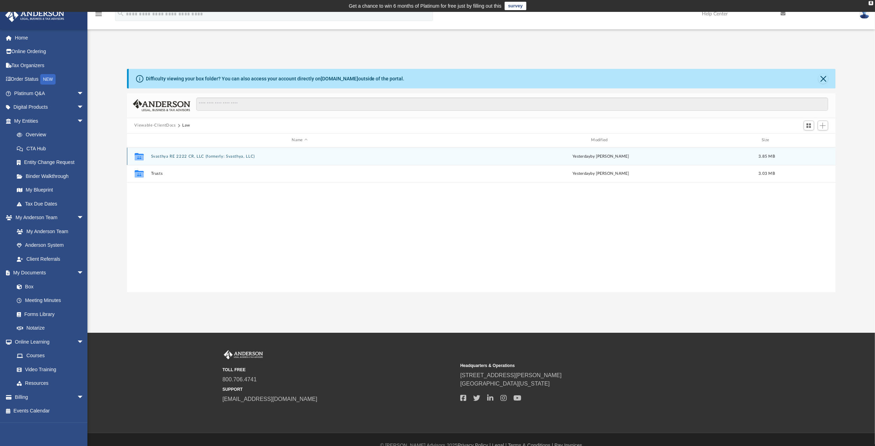
click at [194, 157] on button "Svasthya RE 2222 CR, LLC (formerly: Svasthya, LLC)" at bounding box center [300, 156] width 298 height 5
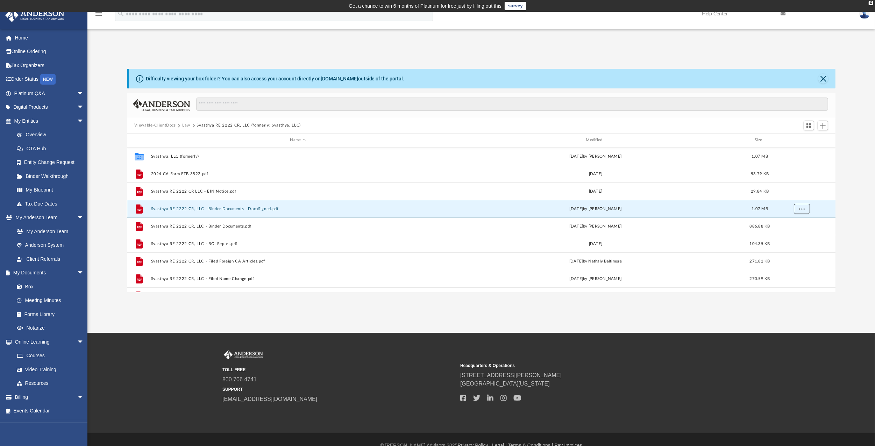
click at [734, 209] on span "More options" at bounding box center [801, 209] width 6 height 4
click at [734, 237] on li "Download" at bounding box center [795, 233] width 20 height 7
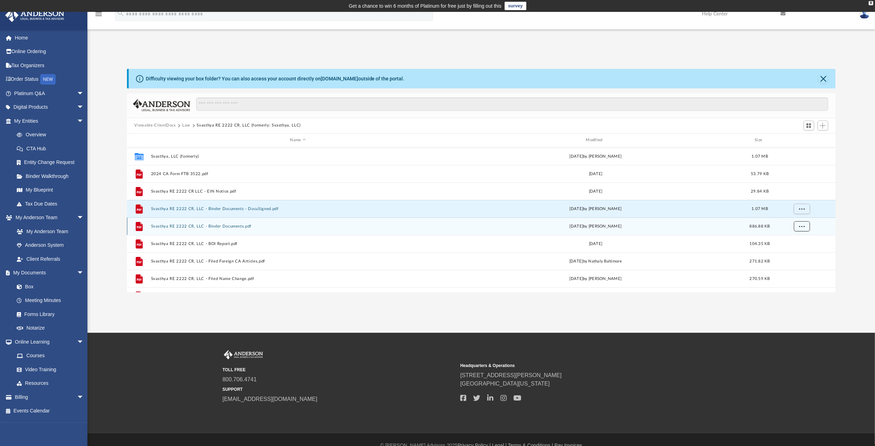
click at [734, 227] on button "More options" at bounding box center [801, 226] width 16 height 10
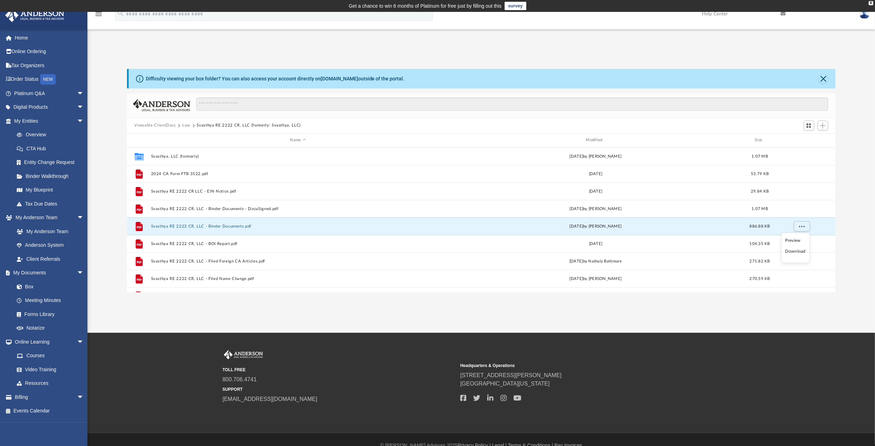
click at [734, 251] on li "Download" at bounding box center [795, 251] width 20 height 7
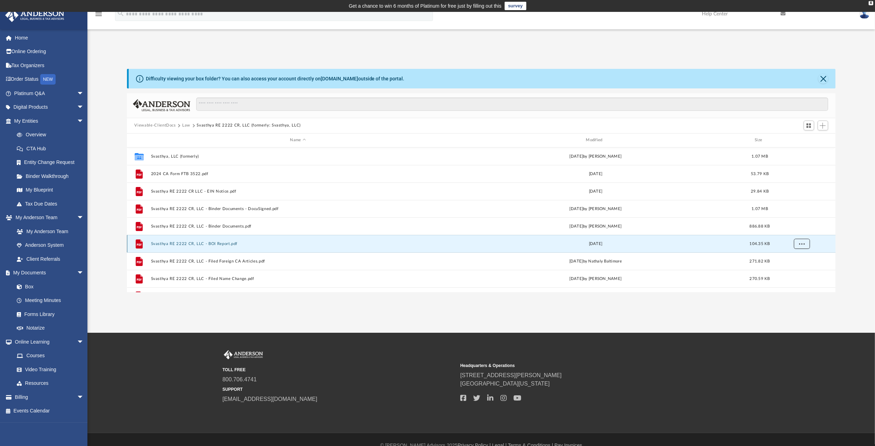
click at [734, 244] on span "More options" at bounding box center [801, 244] width 6 height 4
click at [734, 270] on li "Download" at bounding box center [795, 268] width 20 height 7
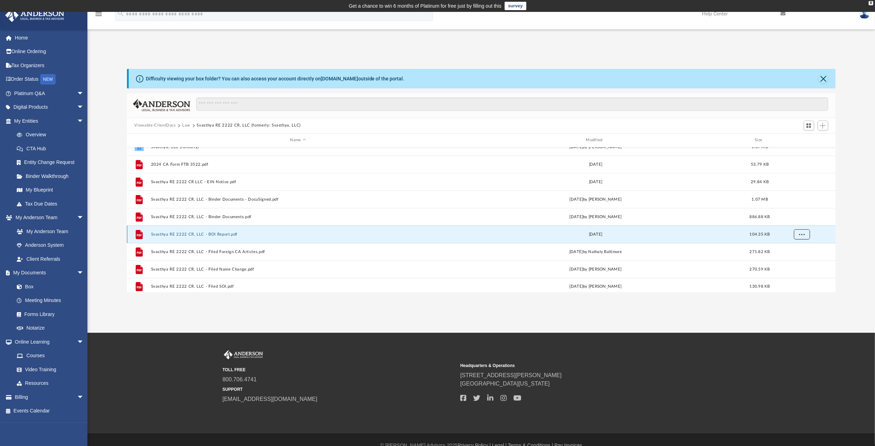
scroll to position [12, 0]
click at [734, 246] on button "More options" at bounding box center [801, 249] width 16 height 10
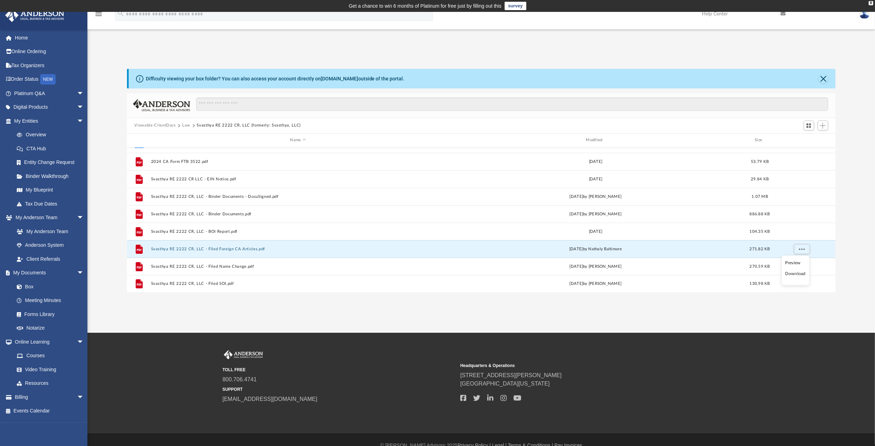
click at [734, 274] on li "Download" at bounding box center [795, 274] width 20 height 7
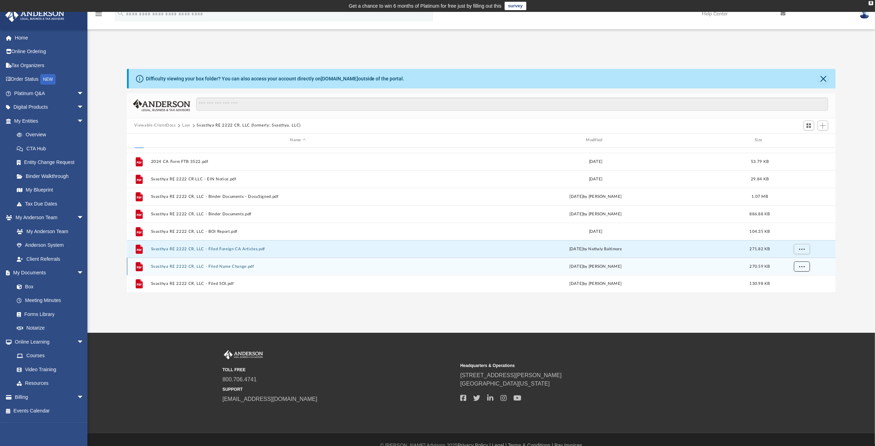
click at [734, 264] on span "More options" at bounding box center [801, 266] width 6 height 4
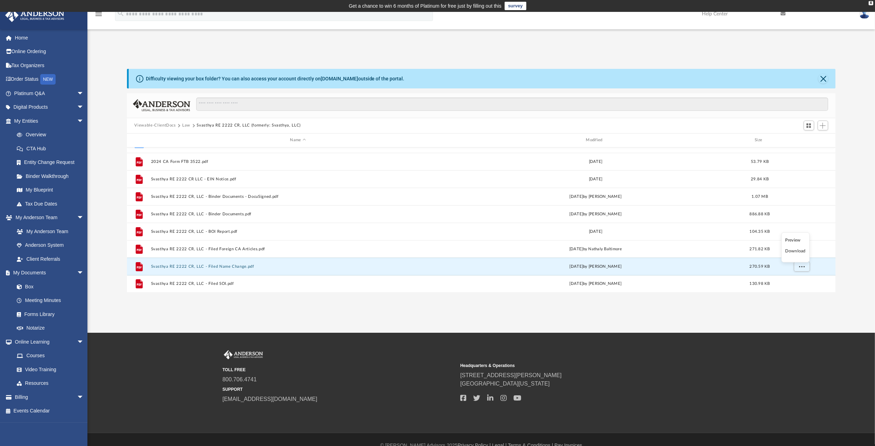
click at [734, 251] on li "Download" at bounding box center [795, 250] width 20 height 7
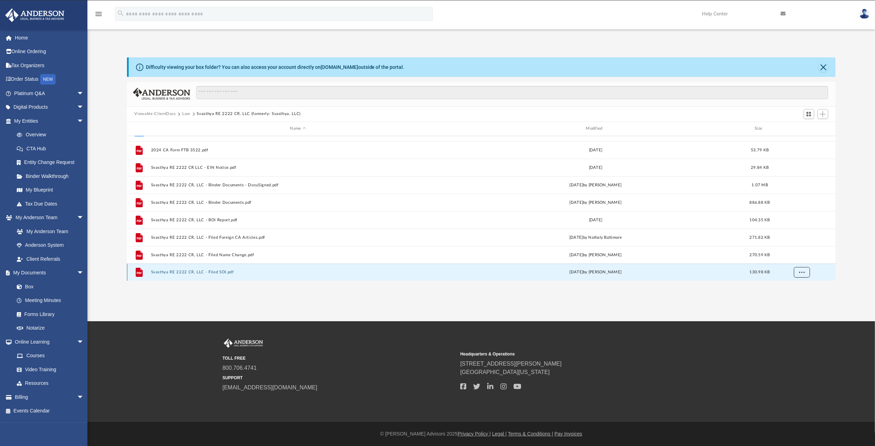
click at [734, 270] on button "More options" at bounding box center [801, 272] width 16 height 10
click at [734, 257] on li "Download" at bounding box center [795, 256] width 20 height 7
click at [236, 302] on div "App [EMAIL_ADDRESS][DOMAIN_NAME] Sign Out [EMAIL_ADDRESS][DOMAIN_NAME] Home Onl…" at bounding box center [437, 160] width 875 height 321
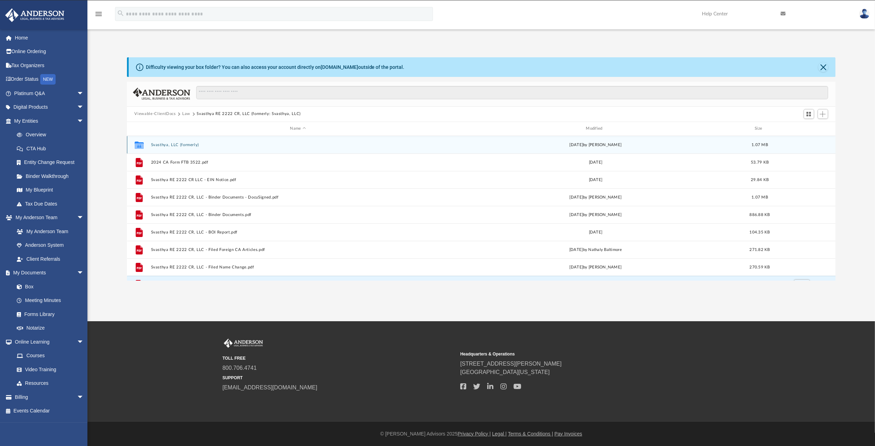
scroll to position [9, 0]
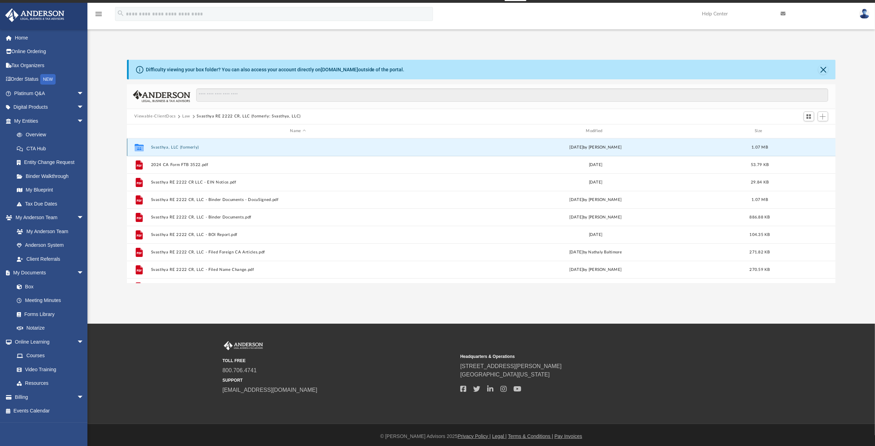
click at [170, 148] on button "Svasthya, LLC (formerly)" at bounding box center [298, 147] width 294 height 5
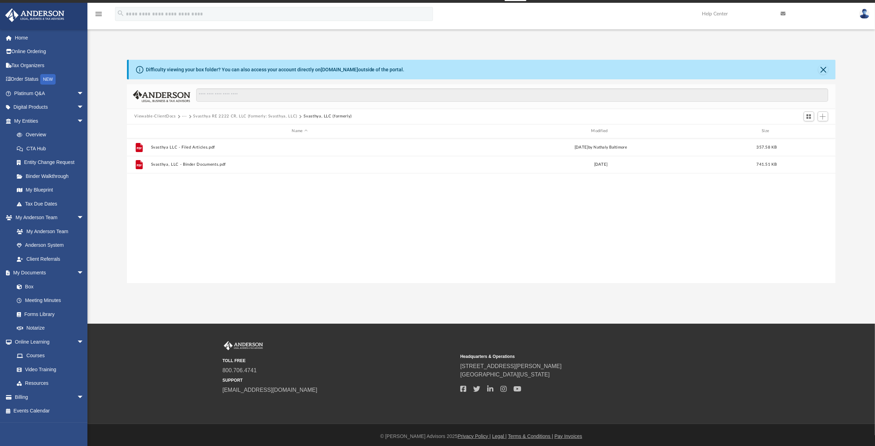
click at [167, 117] on button "Viewable-ClientDocs" at bounding box center [154, 116] width 41 height 6
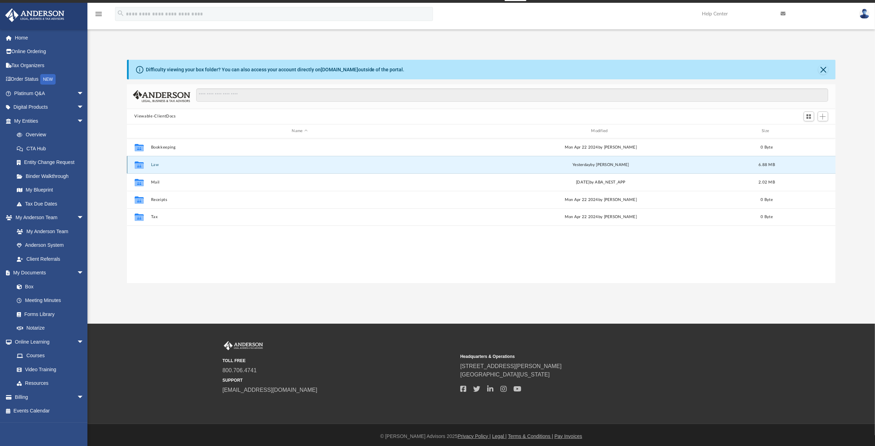
click at [152, 163] on button "Law" at bounding box center [300, 165] width 298 height 5
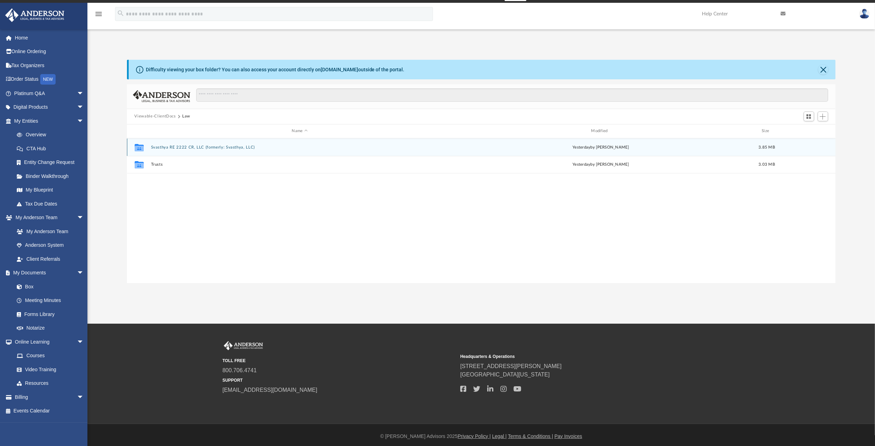
click at [209, 146] on button "Svasthya RE 2222 CR, LLC (formerly: Svasthya, LLC)" at bounding box center [300, 147] width 298 height 5
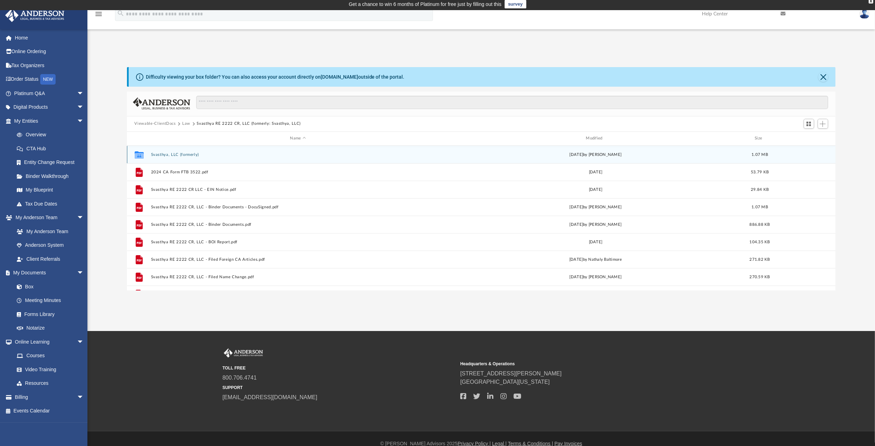
scroll to position [0, 0]
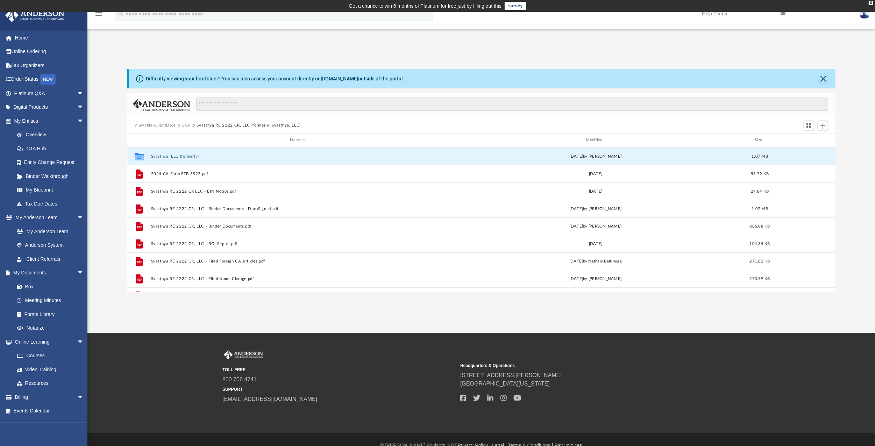
click at [161, 156] on button "Svasthya, LLC (formerly)" at bounding box center [298, 156] width 294 height 5
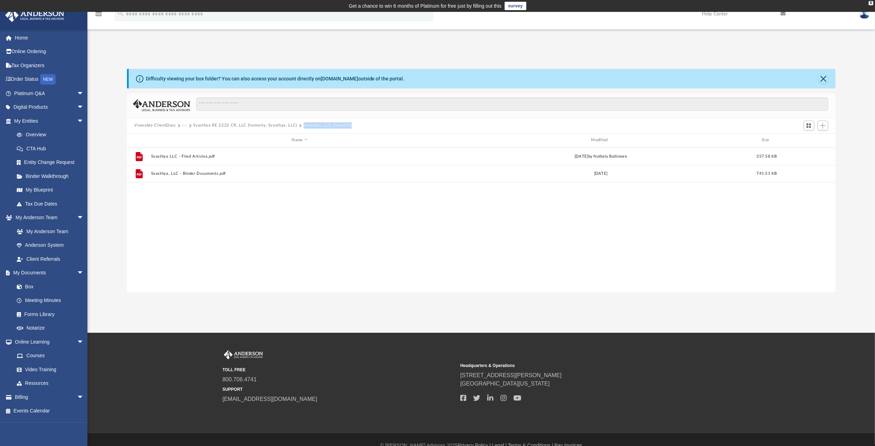
drag, startPoint x: 351, startPoint y: 126, endPoint x: 300, endPoint y: 124, distance: 51.1
click at [300, 124] on div "Viewable-ClientDocs ··· Svasthya RE 2222 CR, LLC (formerly: Svasthya, LLC) Svas…" at bounding box center [245, 125] width 223 height 6
copy button "Svasthya, LLC (formerly)"
click at [269, 261] on div "File Svasthya LLC - Filed Articles.pdf [DATE] by Nathaly [GEOGRAPHIC_DATA] 357.…" at bounding box center [481, 220] width 708 height 145
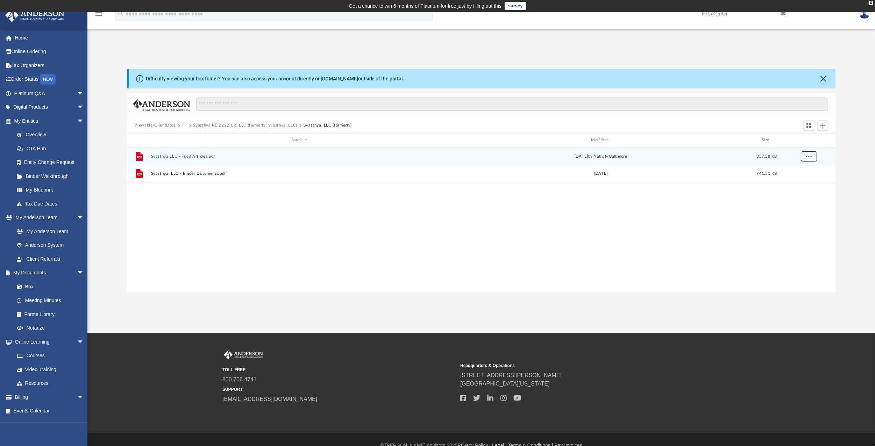
click at [734, 156] on span "More options" at bounding box center [808, 156] width 6 height 4
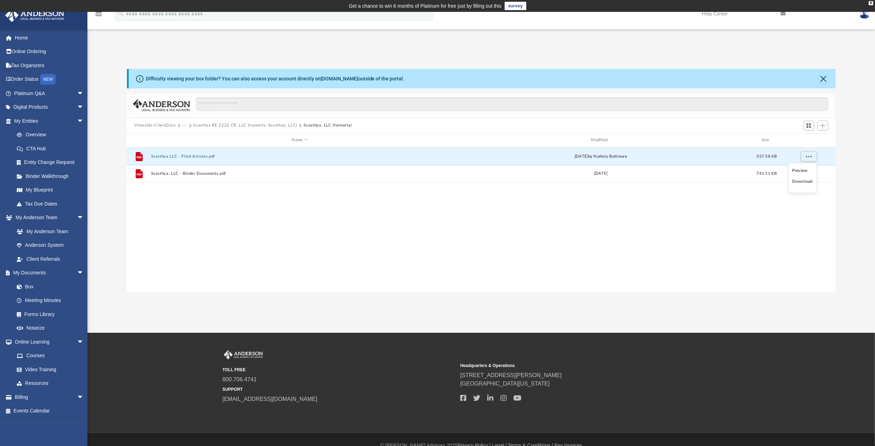
click at [734, 181] on li "Download" at bounding box center [802, 181] width 20 height 7
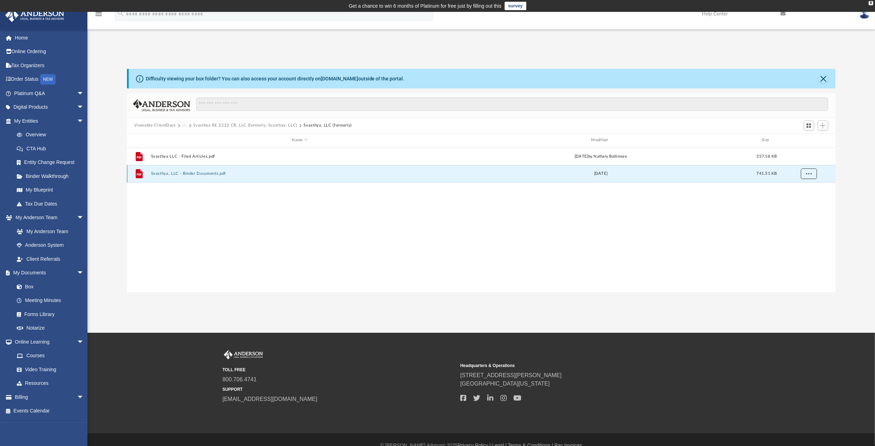
click at [734, 173] on button "More options" at bounding box center [808, 173] width 16 height 10
click at [734, 201] on li "Download" at bounding box center [802, 198] width 20 height 7
click at [463, 238] on div "File Svasthya LLC - Filed Articles.pdf [DATE] by Nathaly [GEOGRAPHIC_DATA] 357.…" at bounding box center [481, 220] width 708 height 145
drag, startPoint x: 421, startPoint y: 268, endPoint x: 412, endPoint y: 268, distance: 9.4
click at [421, 268] on div "File Svasthya LLC - Filed Articles.pdf [DATE] by Nathaly [GEOGRAPHIC_DATA] 357.…" at bounding box center [481, 220] width 708 height 145
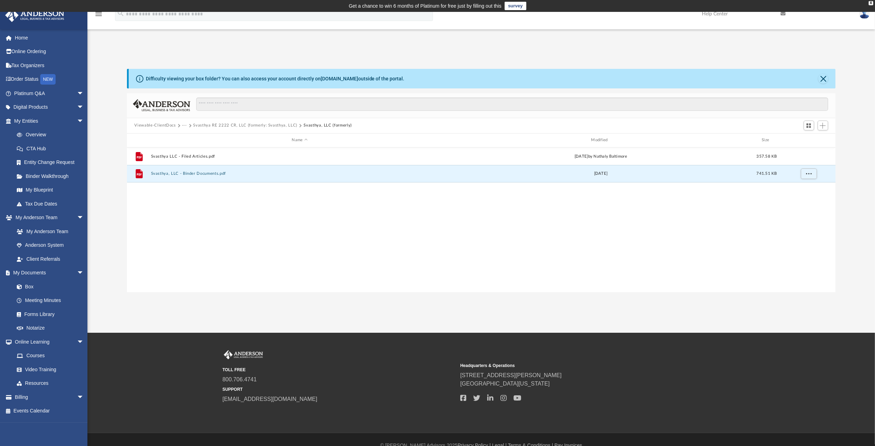
click at [240, 216] on div "File Svasthya LLC - Filed Articles.pdf [DATE] by Nathaly [GEOGRAPHIC_DATA] 357.…" at bounding box center [481, 220] width 708 height 145
click at [158, 122] on button "Viewable-ClientDocs" at bounding box center [154, 125] width 41 height 6
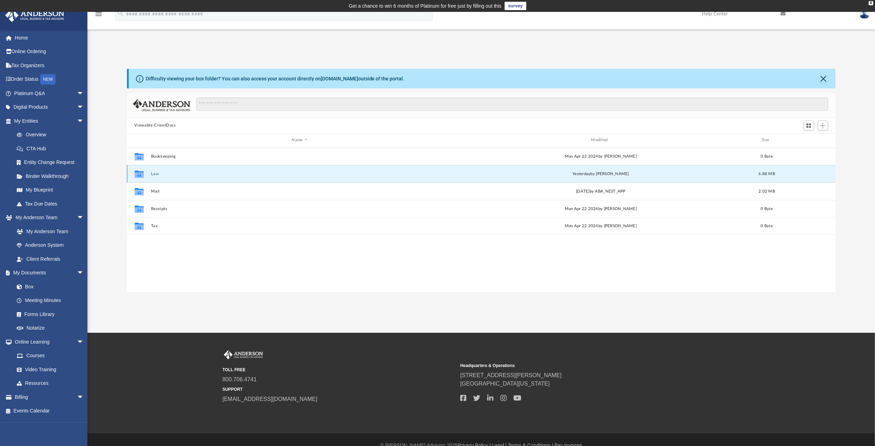
click at [154, 173] on button "Law" at bounding box center [300, 174] width 298 height 5
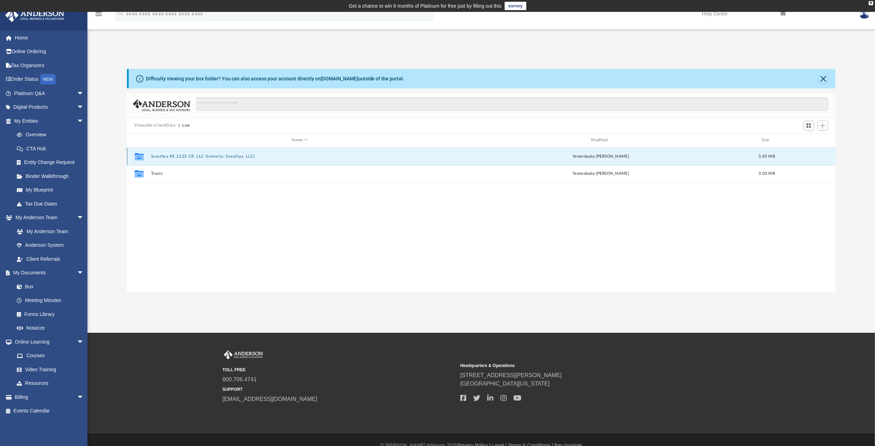
click at [205, 157] on button "Svasthya RE 2222 CR, LLC (formerly: Svasthya, LLC)" at bounding box center [300, 156] width 298 height 5
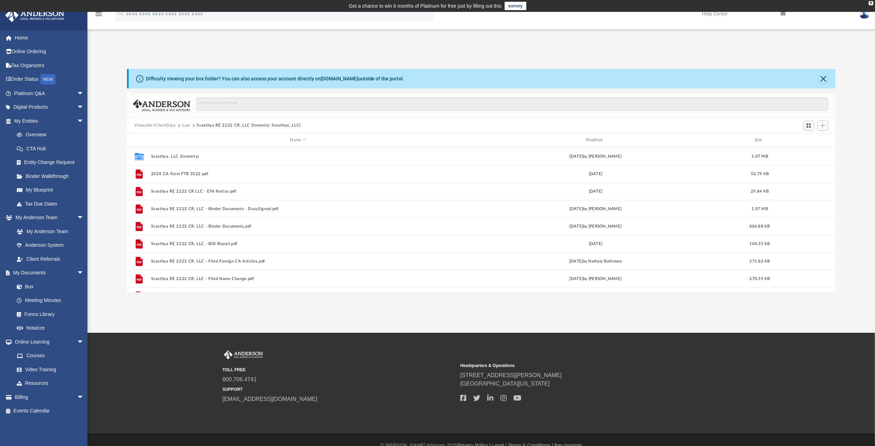
click at [186, 123] on button "Law" at bounding box center [186, 125] width 8 height 6
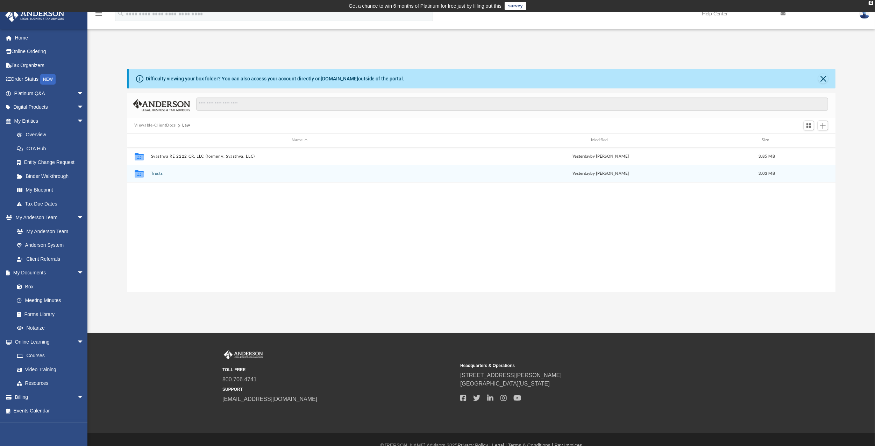
click at [154, 173] on button "Trusts" at bounding box center [300, 173] width 298 height 5
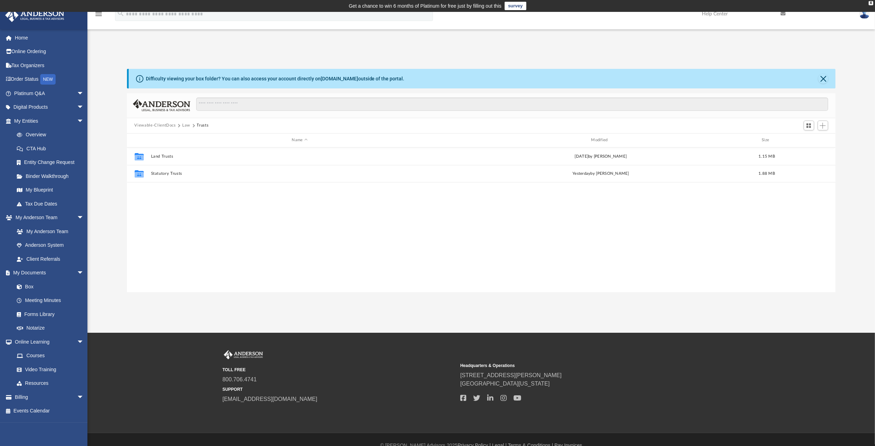
click at [266, 234] on div "Collaborated Folder Land Trusts [DATE] by [PERSON_NAME] 1.15 MB Collaborated Fo…" at bounding box center [481, 220] width 708 height 145
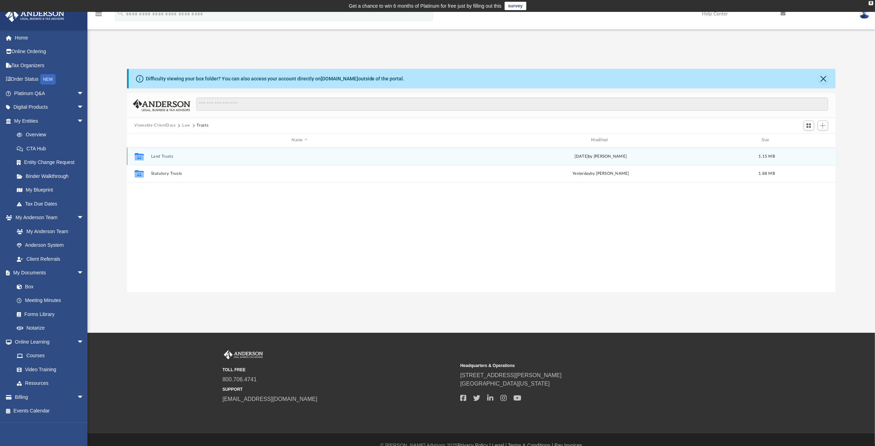
click at [165, 156] on button "Land Trusts" at bounding box center [300, 156] width 298 height 5
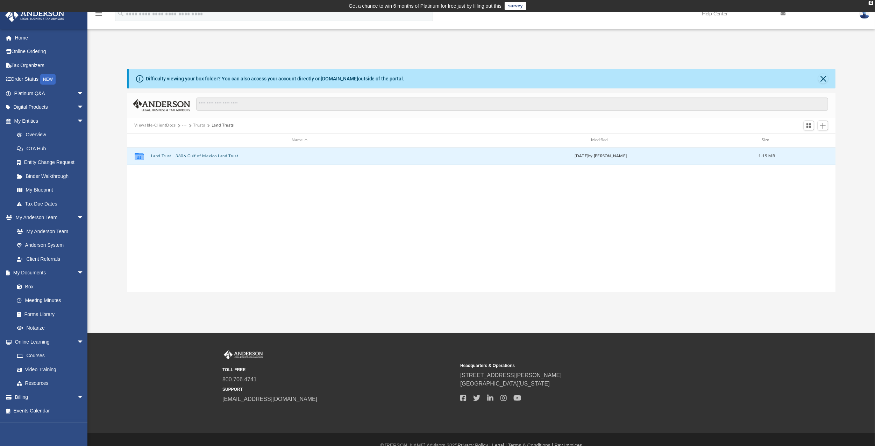
drag, startPoint x: 252, startPoint y: 156, endPoint x: 174, endPoint y: 156, distance: 78.6
click at [174, 156] on button "Land Trust - 3806 Gulf of Mexico Land Trust" at bounding box center [300, 156] width 298 height 5
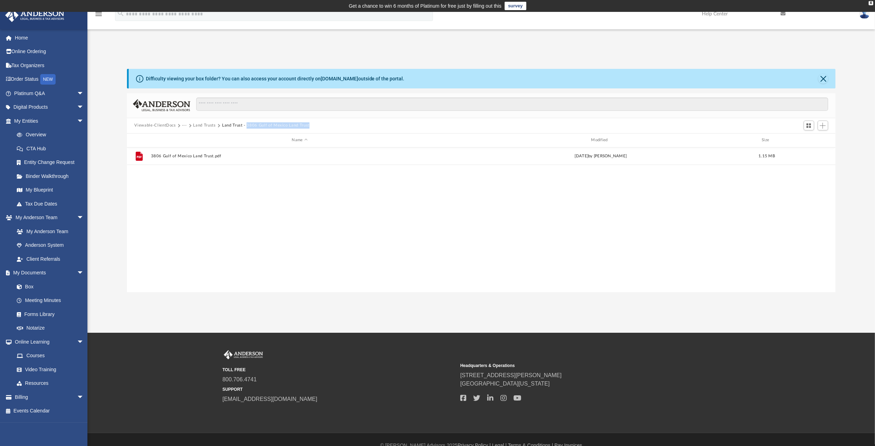
drag, startPoint x: 315, startPoint y: 122, endPoint x: 245, endPoint y: 123, distance: 69.9
click at [245, 123] on div "Viewable-ClientDocs ··· Land Trusts Land Trust - 3806 Gulf of Mexico Land Trust" at bounding box center [481, 125] width 708 height 15
copy button "3806 Gulf of Mexico Land Trust"
click at [321, 218] on div "File 3806 Gulf of Mexico Land Trust.pdf [DATE] by [PERSON_NAME] 1.15 MB" at bounding box center [481, 220] width 708 height 145
drag, startPoint x: 310, startPoint y: 123, endPoint x: 246, endPoint y: 124, distance: 64.3
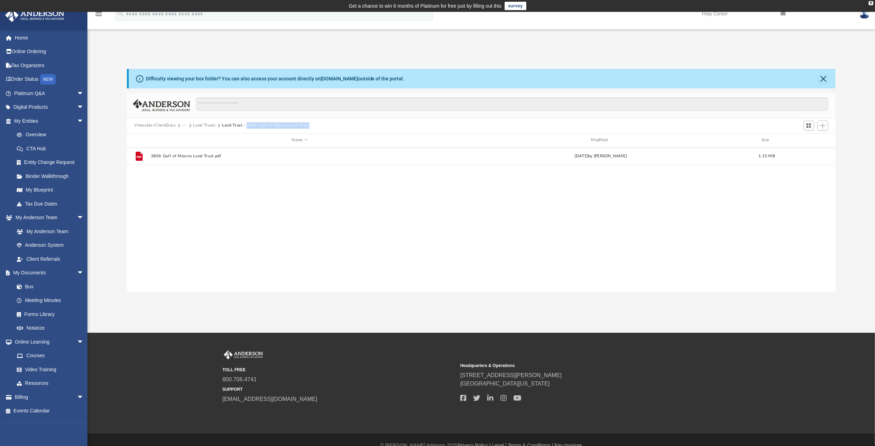
click at [246, 124] on div "Viewable-ClientDocs ··· Land Trusts Land Trust - 3806 Gulf of Mexico Land Trust" at bounding box center [481, 125] width 708 height 15
copy button "3806 Gulf of Mexico Land Trust"
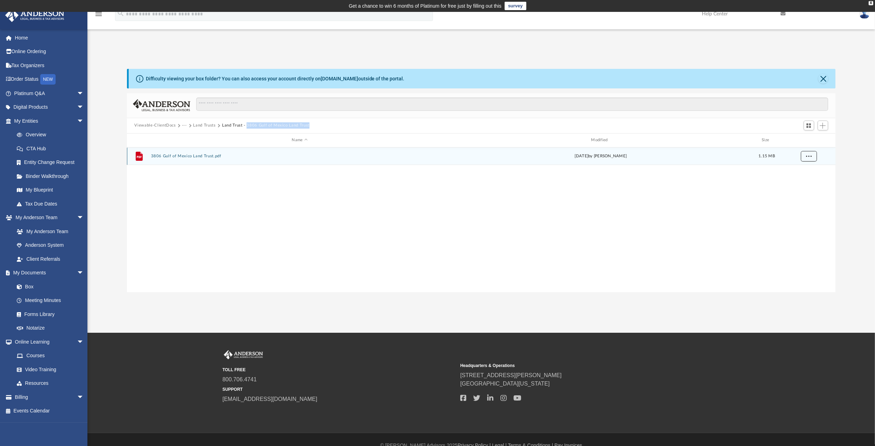
click at [734, 156] on span "More options" at bounding box center [808, 156] width 6 height 4
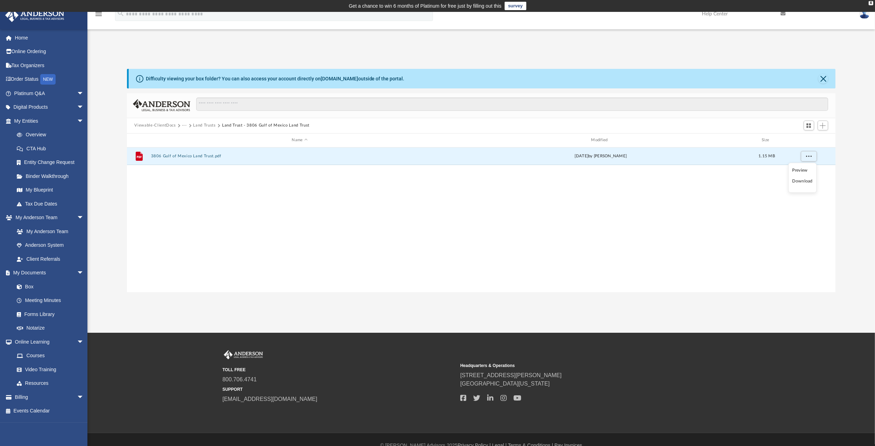
click at [734, 177] on ul "Preview Download" at bounding box center [802, 178] width 28 height 30
click at [734, 181] on li "Download" at bounding box center [802, 181] width 20 height 7
click at [686, 196] on div "File 3806 Gulf of Mexico Land Trust.pdf [DATE] by [PERSON_NAME] 1.15 MB" at bounding box center [481, 220] width 708 height 145
drag, startPoint x: 233, startPoint y: 227, endPoint x: 272, endPoint y: 225, distance: 39.6
click at [233, 227] on div "File 3806 Gulf of Mexico Land Trust.pdf [DATE] by [PERSON_NAME] 1.15 MB" at bounding box center [481, 220] width 708 height 145
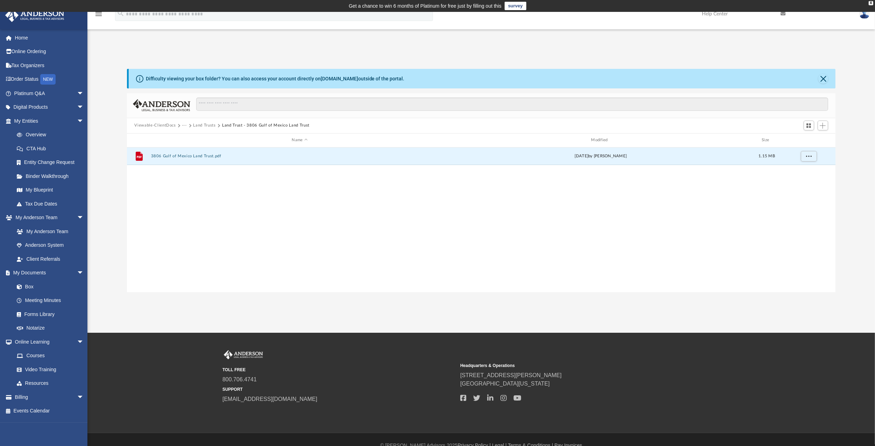
click at [204, 124] on button "Land Trusts" at bounding box center [204, 125] width 22 height 6
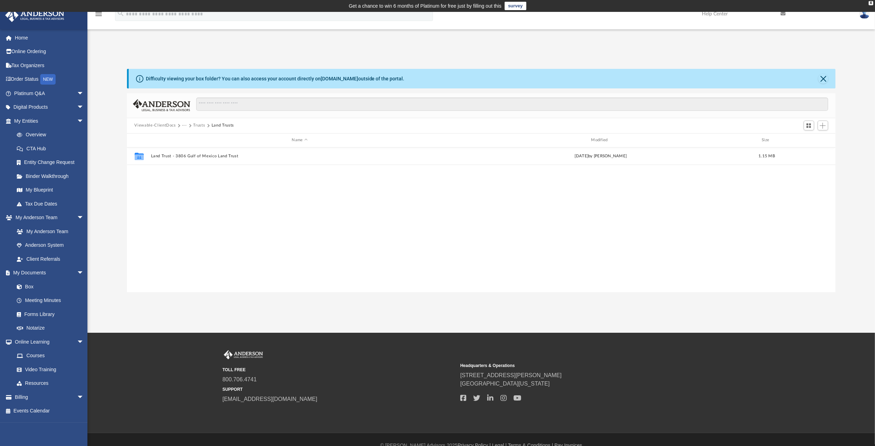
click at [165, 124] on button "Viewable-ClientDocs" at bounding box center [154, 125] width 41 height 6
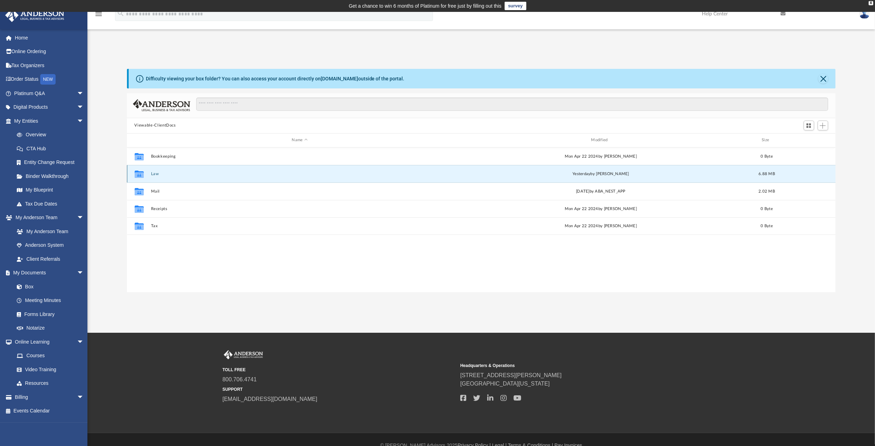
click at [153, 172] on button "Law" at bounding box center [300, 174] width 298 height 5
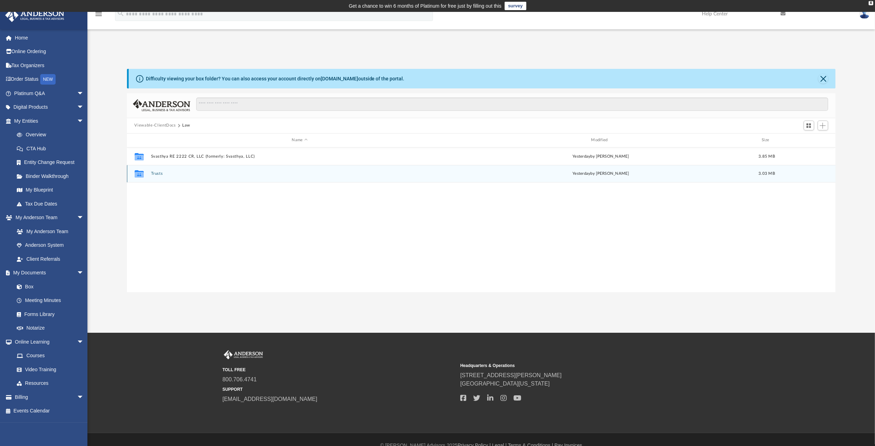
click at [158, 173] on button "Trusts" at bounding box center [300, 173] width 298 height 5
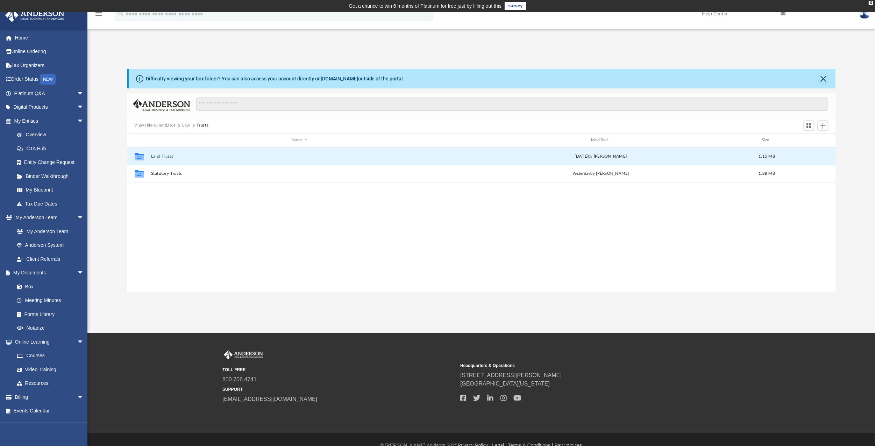
click at [166, 156] on button "Land Trusts" at bounding box center [300, 156] width 298 height 5
click at [163, 156] on button "Land Trust - 3806 Gulf of Mexico Land Trust" at bounding box center [300, 156] width 298 height 5
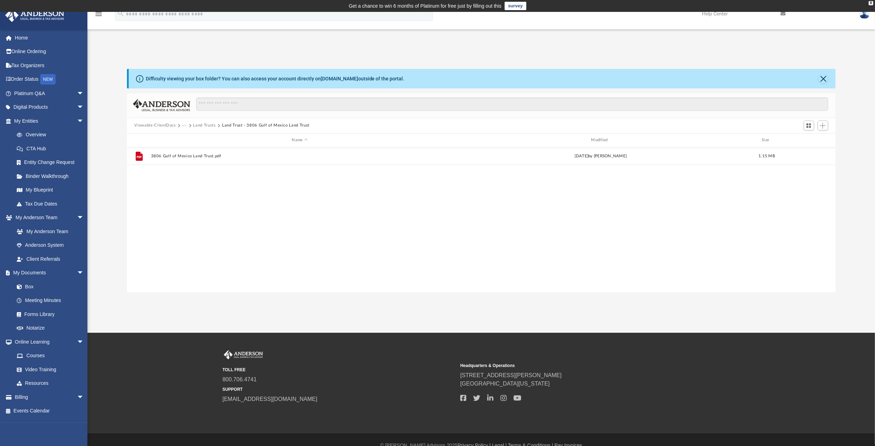
click at [208, 125] on button "Land Trusts" at bounding box center [204, 125] width 22 height 6
click at [194, 125] on button "Trusts" at bounding box center [199, 125] width 12 height 6
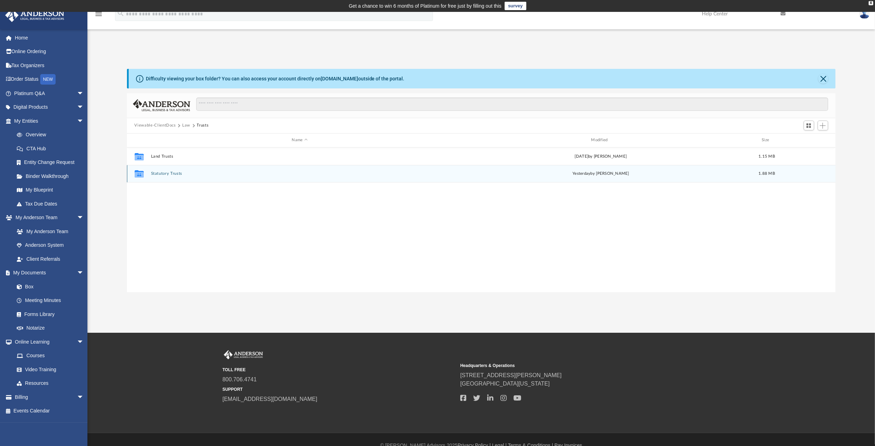
click at [171, 173] on button "Statutory Trusts" at bounding box center [300, 173] width 298 height 5
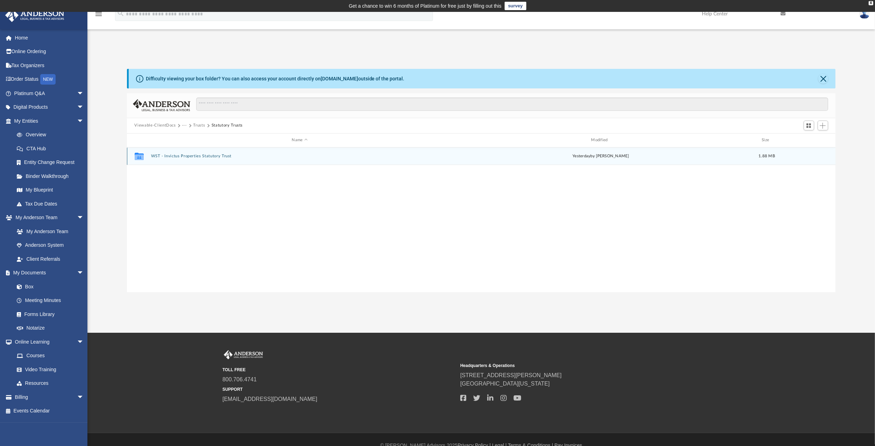
click at [209, 156] on button "WST - Invictus Properties Statutory Trust" at bounding box center [300, 156] width 298 height 5
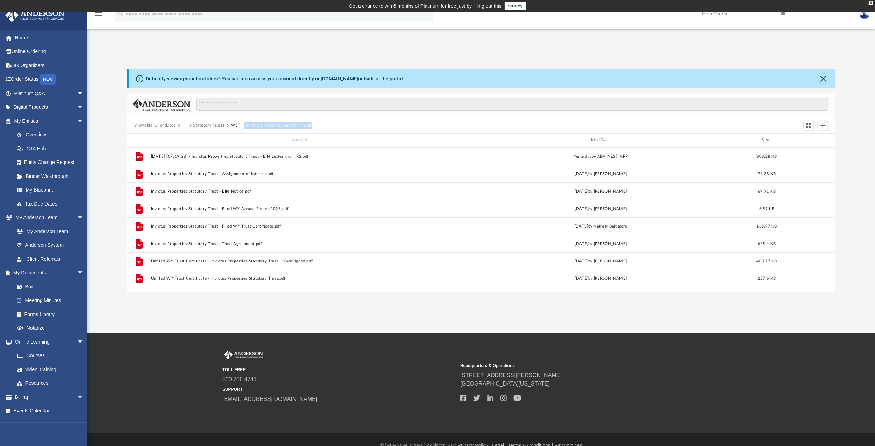
drag, startPoint x: 326, startPoint y: 124, endPoint x: 243, endPoint y: 127, distance: 82.9
click at [243, 127] on div "Viewable-ClientDocs ··· Statutory Trusts WST - Invictus Properties Statutory Tr…" at bounding box center [481, 125] width 708 height 15
copy button "Invictus Properties Statutory Trust"
click at [371, 318] on div "App [EMAIL_ADDRESS][DOMAIN_NAME] Sign Out [EMAIL_ADDRESS][DOMAIN_NAME] Home Onl…" at bounding box center [437, 172] width 875 height 321
click at [666, 54] on div "Difficulty viewing your box folder? You can also access your account directly o…" at bounding box center [480, 173] width 787 height 238
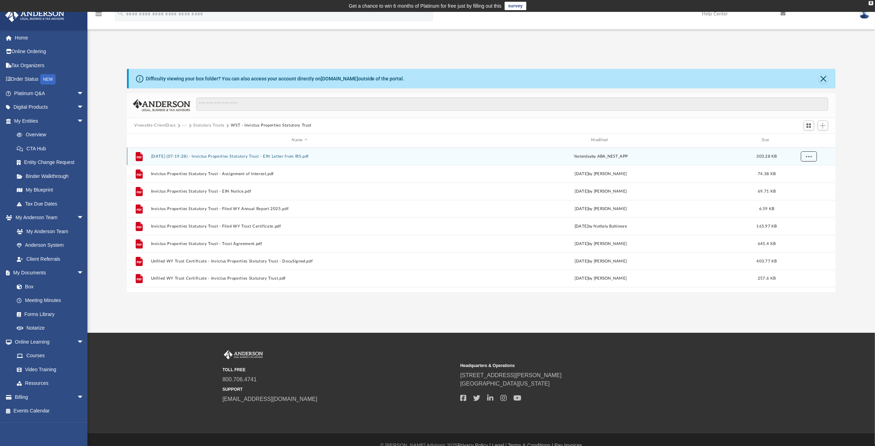
click at [734, 156] on span "More options" at bounding box center [808, 156] width 6 height 4
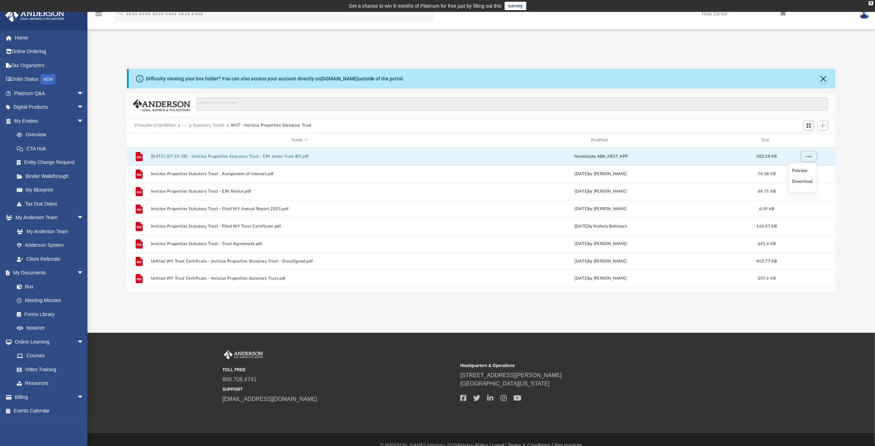
click at [734, 181] on li "Download" at bounding box center [802, 181] width 20 height 7
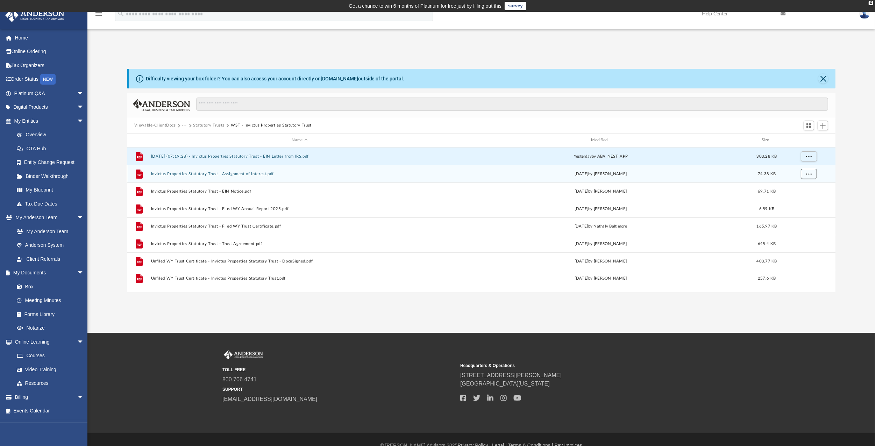
click at [734, 174] on span "More options" at bounding box center [808, 174] width 6 height 4
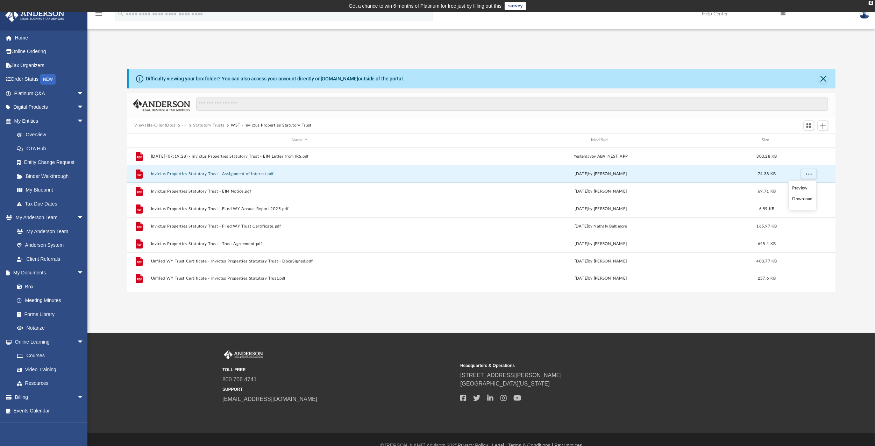
click at [734, 201] on li "Download" at bounding box center [802, 198] width 20 height 7
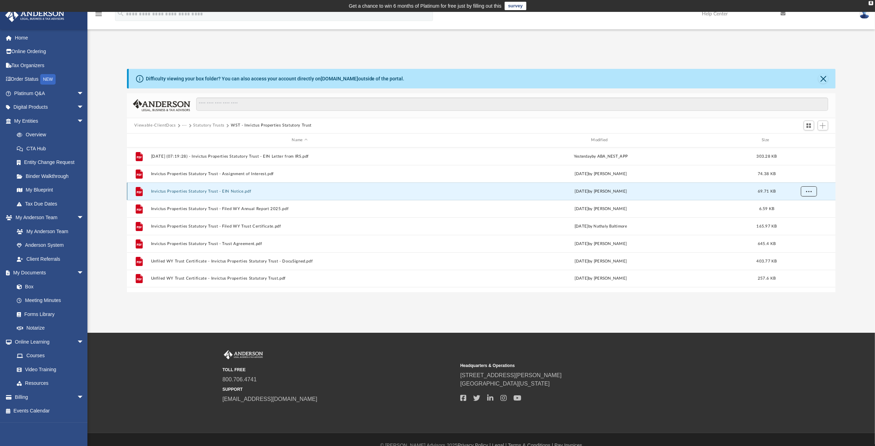
click at [734, 191] on button "More options" at bounding box center [808, 191] width 16 height 10
click at [734, 218] on li "Download" at bounding box center [802, 216] width 20 height 7
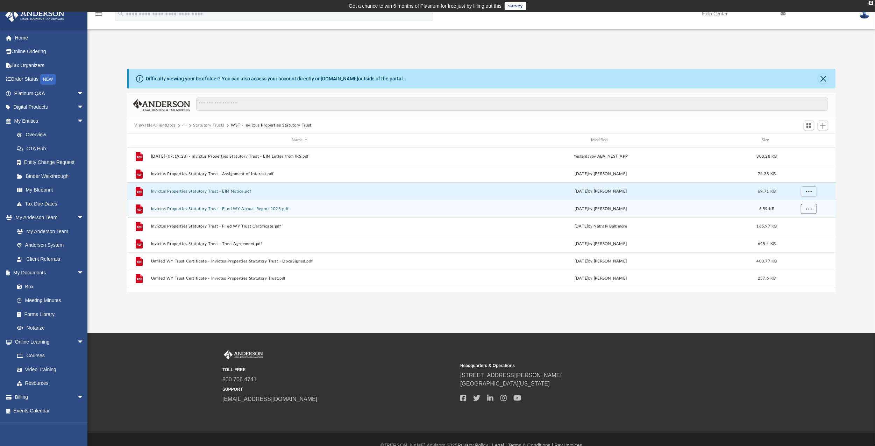
click at [734, 209] on button "More options" at bounding box center [808, 208] width 16 height 10
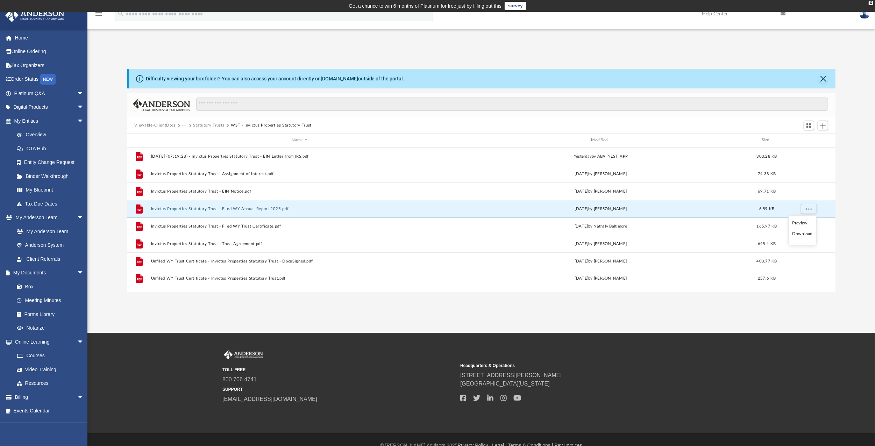
click at [734, 235] on li "Download" at bounding box center [802, 233] width 20 height 7
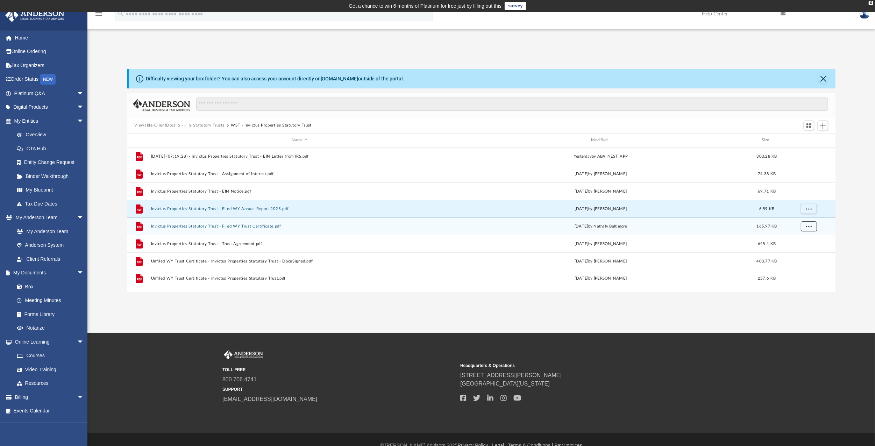
click at [734, 226] on button "More options" at bounding box center [808, 226] width 16 height 10
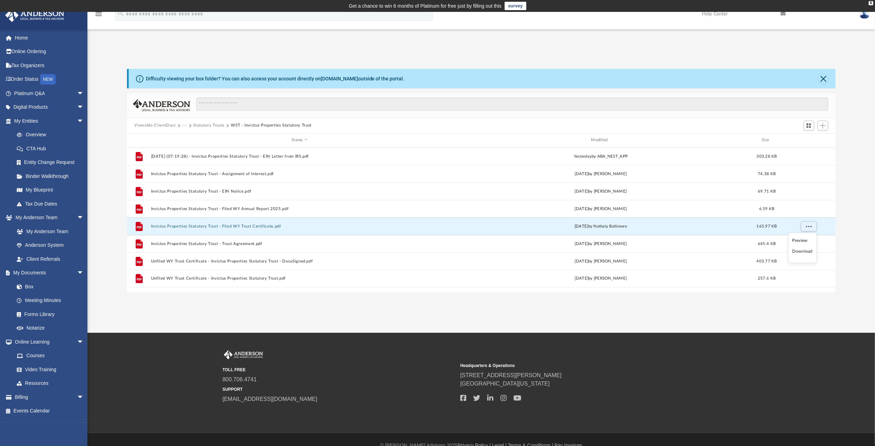
click at [734, 250] on li "Download" at bounding box center [802, 251] width 20 height 7
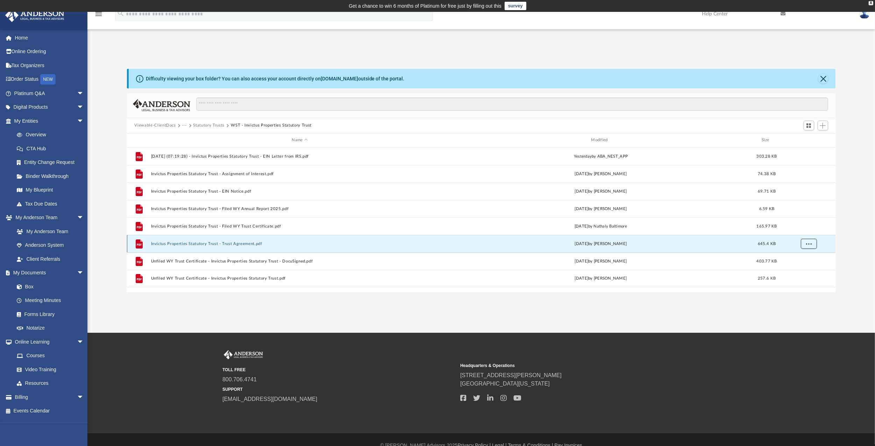
click at [734, 243] on button "More options" at bounding box center [808, 243] width 16 height 10
click at [734, 269] on li "Download" at bounding box center [802, 268] width 20 height 7
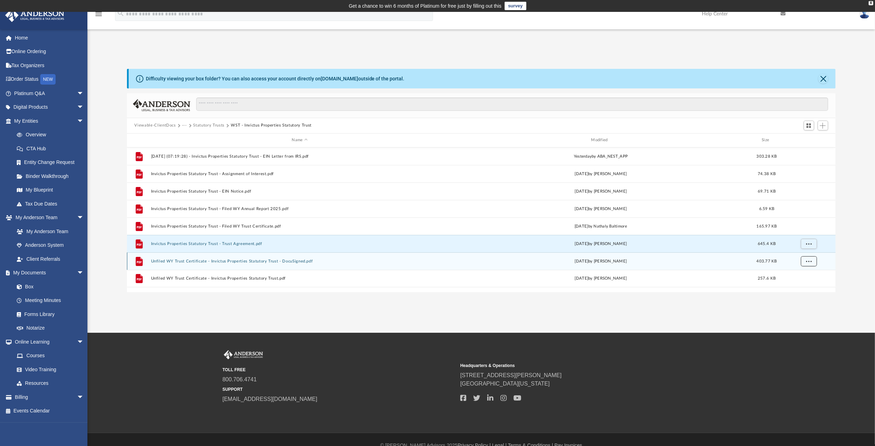
click at [734, 260] on span "More options" at bounding box center [808, 261] width 6 height 4
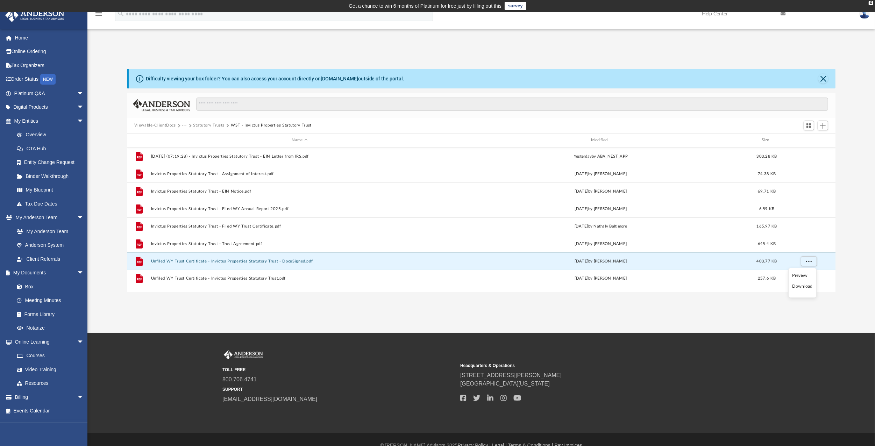
click at [734, 287] on li "Download" at bounding box center [802, 286] width 20 height 7
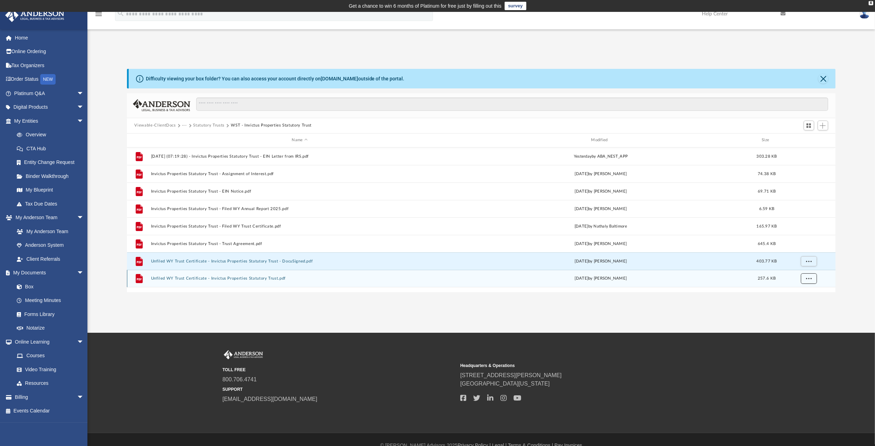
click at [734, 276] on span "More options" at bounding box center [808, 278] width 6 height 4
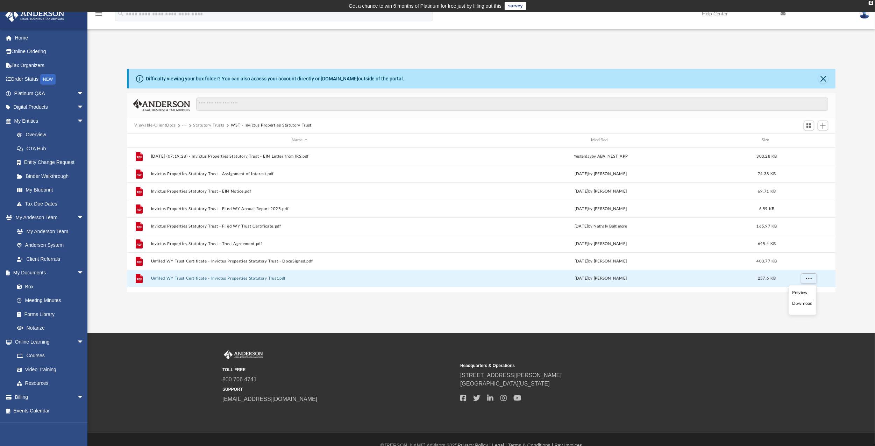
click at [734, 302] on li "Download" at bounding box center [802, 303] width 20 height 7
click at [734, 308] on div "App [EMAIL_ADDRESS][DOMAIN_NAME] Sign Out [EMAIL_ADDRESS][DOMAIN_NAME] Home Onl…" at bounding box center [437, 172] width 875 height 321
